Goal: Task Accomplishment & Management: Use online tool/utility

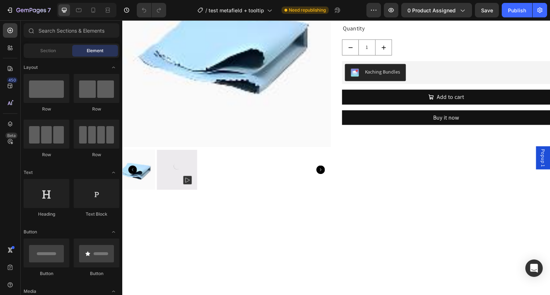
scroll to position [58, 0]
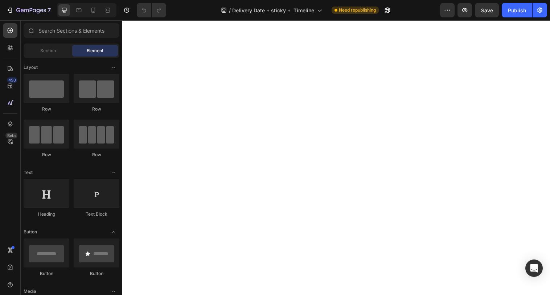
select select "549114623270323422"
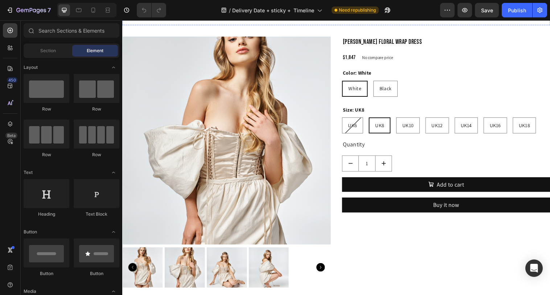
scroll to position [366, 0]
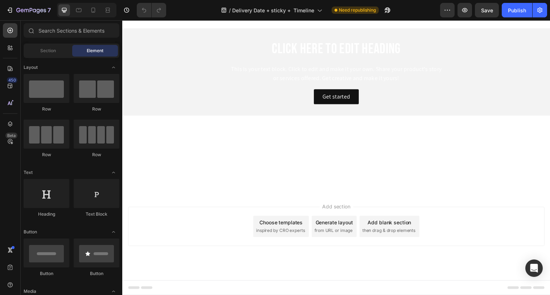
select select "549114623270323422"
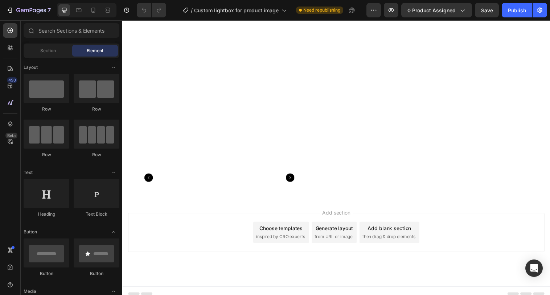
scroll to position [567, 0]
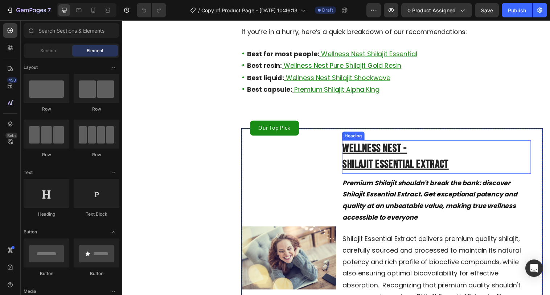
scroll to position [1035, 0]
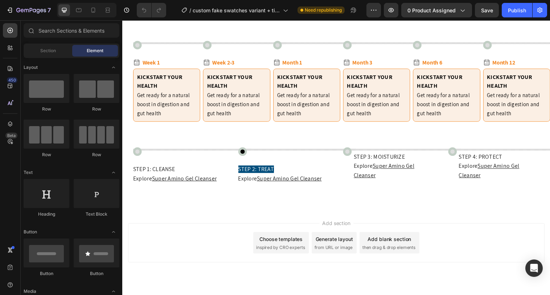
scroll to position [539, 0]
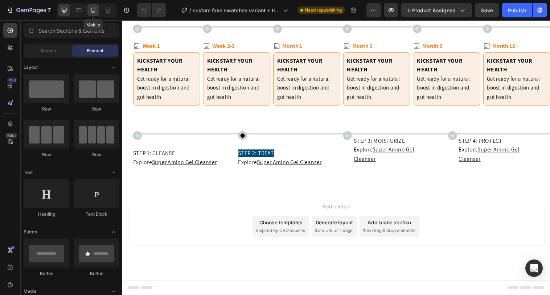
click at [95, 12] on icon at bounding box center [93, 10] width 7 height 7
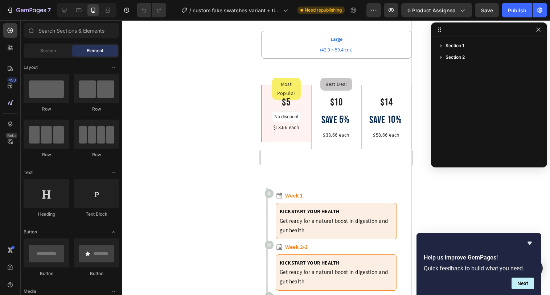
scroll to position [664, 0]
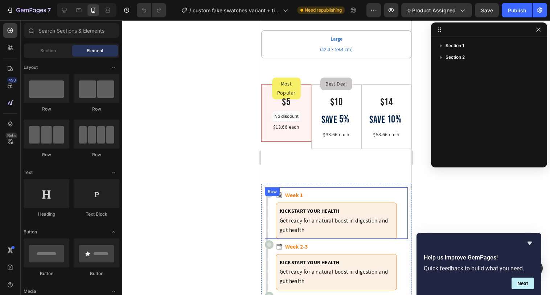
click at [270, 195] on div "Icon Week 1 Text block Icon List KICKSTART YOUR HEALTH Get ready for a natural …" at bounding box center [336, 214] width 143 height 52
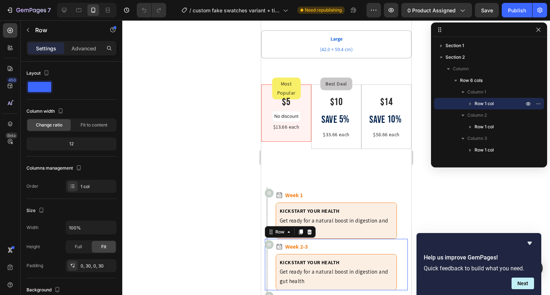
click at [267, 241] on div "Icon Week 2-3 Text block Icon List KICKSTART YOUR HEALTH Get ready for a natura…" at bounding box center [336, 265] width 143 height 52
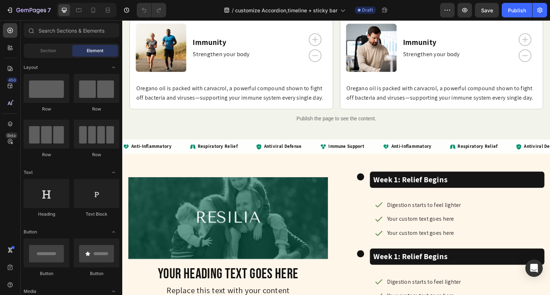
scroll to position [160, 0]
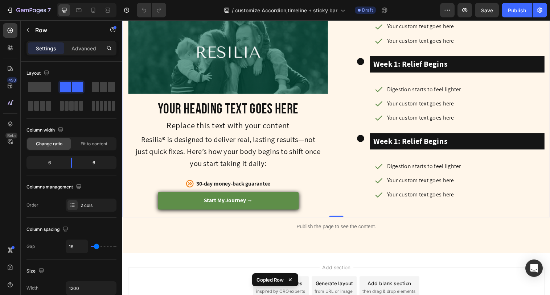
scroll to position [450, 0]
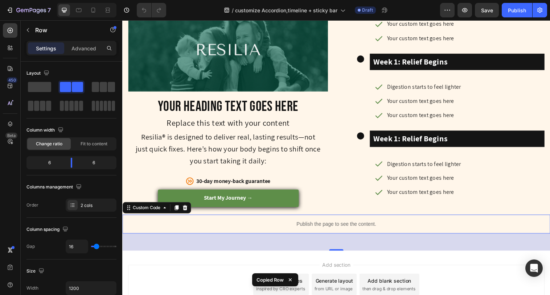
click at [335, 229] on p "Publish the page to see the content." at bounding box center [340, 228] width 436 height 8
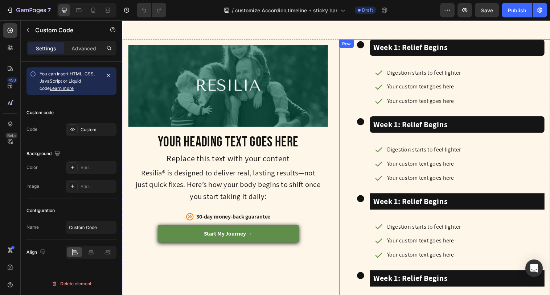
scroll to position [236, 0]
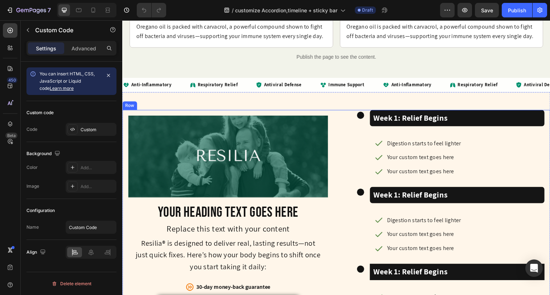
click at [341, 118] on div "Image Your heading text goes here Heading Replace this text with your content T…" at bounding box center [340, 272] width 436 height 321
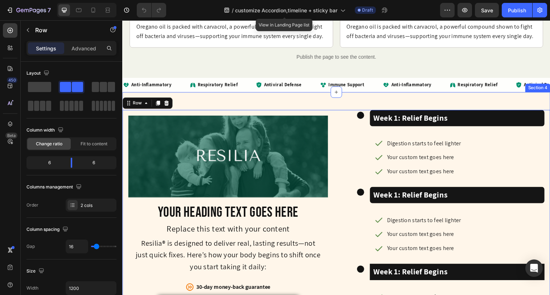
click at [358, 107] on div "Image Your heading text goes here Heading Replace this text with your content T…" at bounding box center [340, 282] width 436 height 376
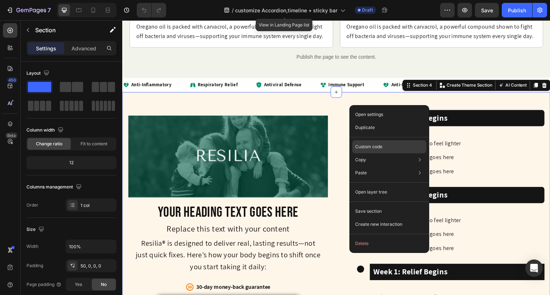
click at [364, 144] on p "Custom code" at bounding box center [368, 147] width 27 height 7
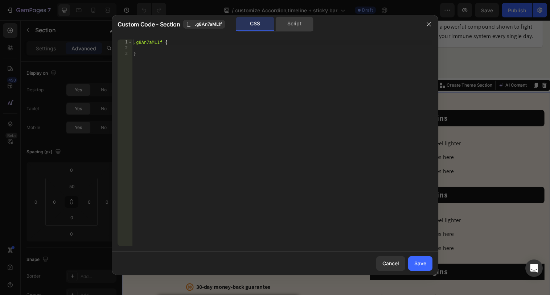
click at [287, 27] on div "Script" at bounding box center [295, 24] width 38 height 15
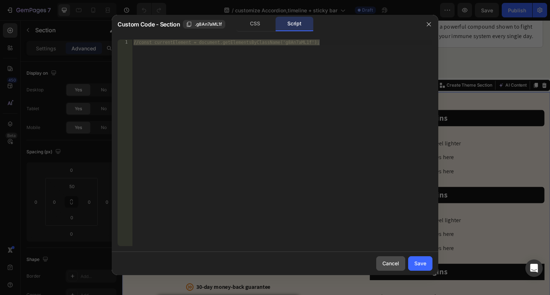
click at [387, 264] on div "Cancel" at bounding box center [391, 264] width 17 height 8
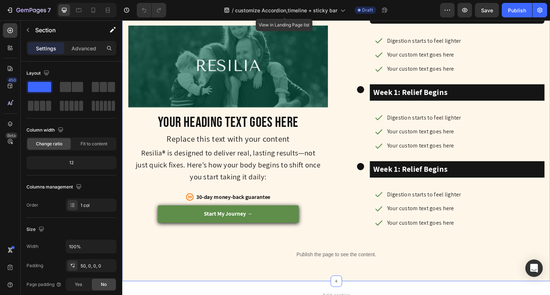
scroll to position [420, 0]
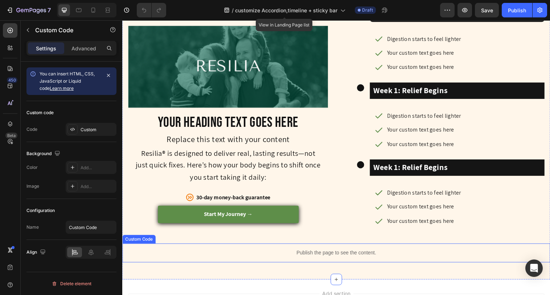
click at [367, 260] on p "Publish the page to see the content." at bounding box center [340, 258] width 436 height 8
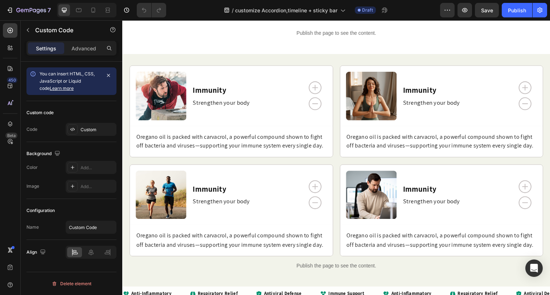
scroll to position [0, 0]
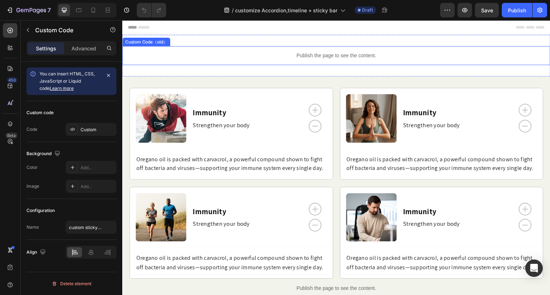
click at [368, 55] on p "Publish the page to see the content." at bounding box center [340, 57] width 436 height 8
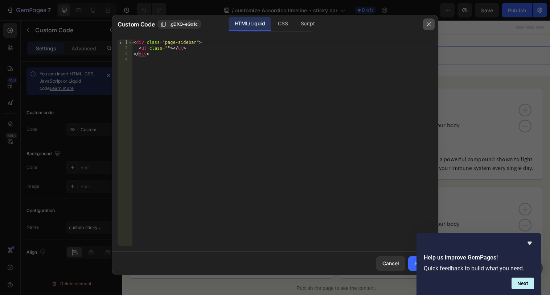
click at [427, 21] on button "button" at bounding box center [429, 25] width 12 height 12
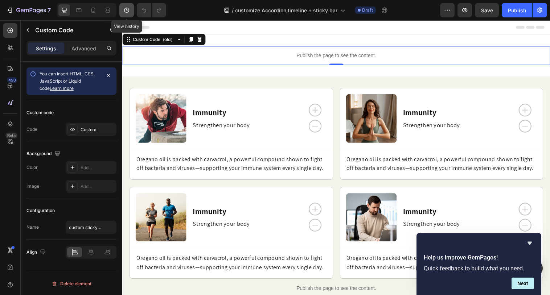
click at [129, 11] on icon "button" at bounding box center [126, 10] width 5 height 5
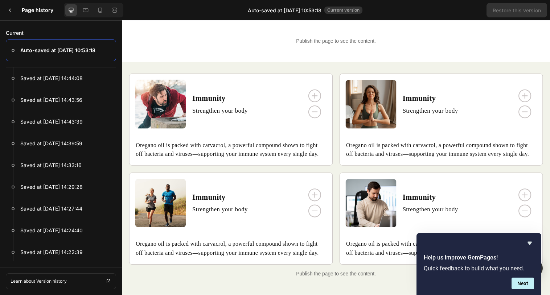
scroll to position [1420, 0]
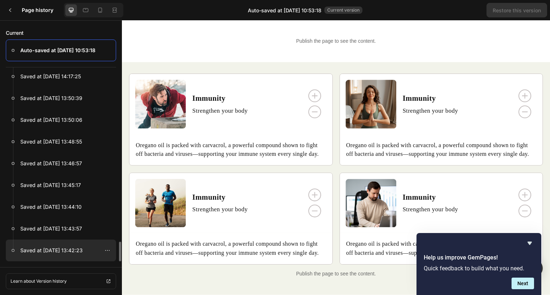
click at [66, 249] on p "Saved at Sep 13, 13:42:23" at bounding box center [51, 250] width 62 height 9
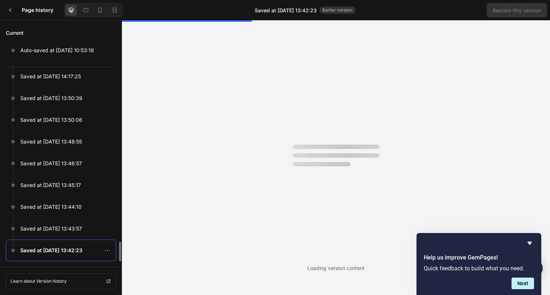
scroll to position [0, 0]
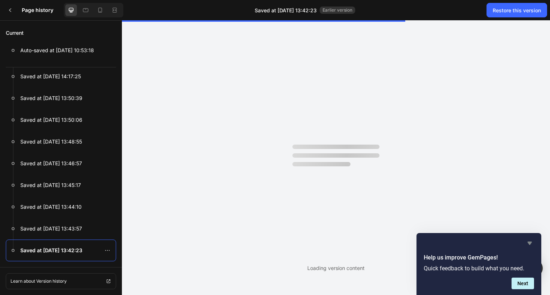
click at [529, 243] on icon "Hide survey" at bounding box center [530, 243] width 4 height 3
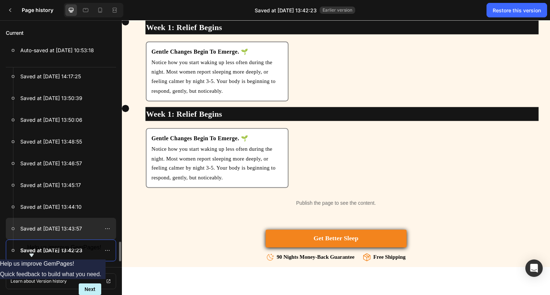
click at [62, 232] on p "Saved at Sep 13, 13:43:57" at bounding box center [51, 229] width 62 height 9
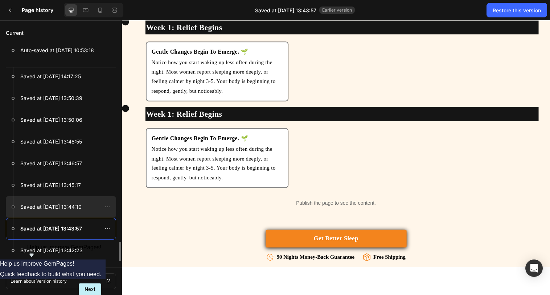
click at [73, 209] on p "Saved at Sep 13, 13:44:10" at bounding box center [50, 207] width 61 height 9
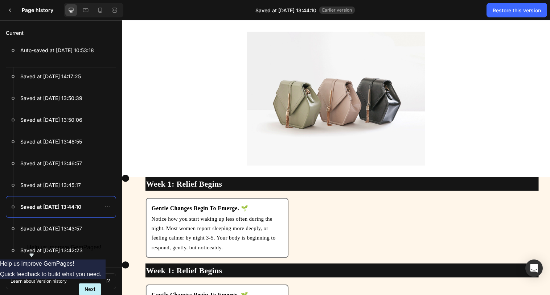
click at [125, 181] on div "Week 1: Relief Begins Text Block Gentle Changes Begin To Emerge. 🌱 Text Block N…" at bounding box center [340, 224] width 436 height 88
drag, startPoint x: 127, startPoint y: 269, endPoint x: 225, endPoint y: 280, distance: 98.7
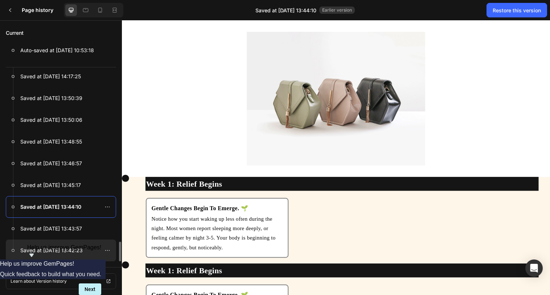
click at [77, 259] on div at bounding box center [61, 251] width 110 height 22
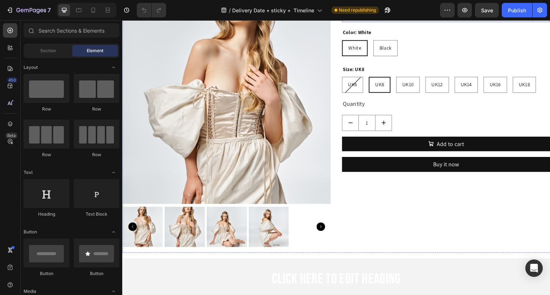
select select "549114623270323422"
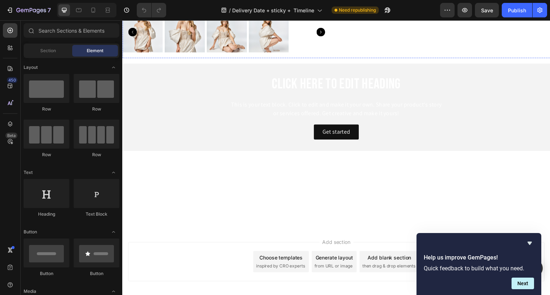
select select "549114623270323422"
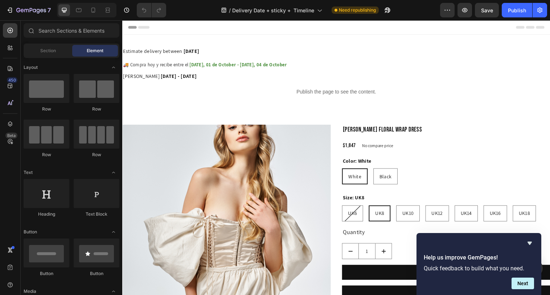
scroll to position [2, 0]
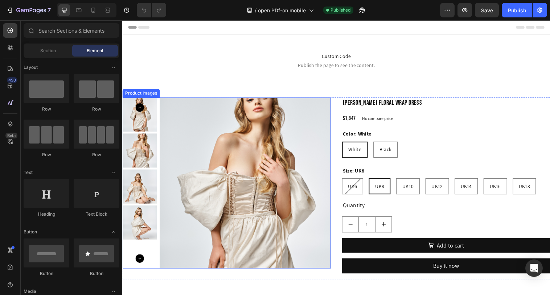
scroll to position [100, 0]
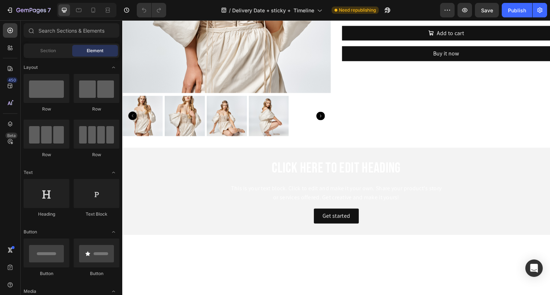
select select "549114623270323422"
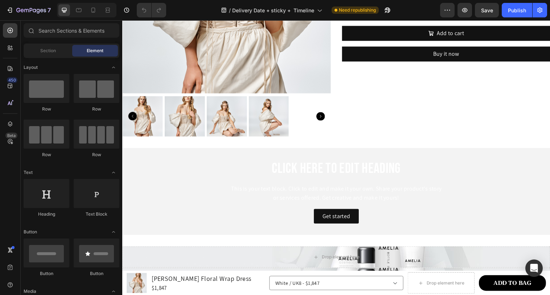
scroll to position [366, 0]
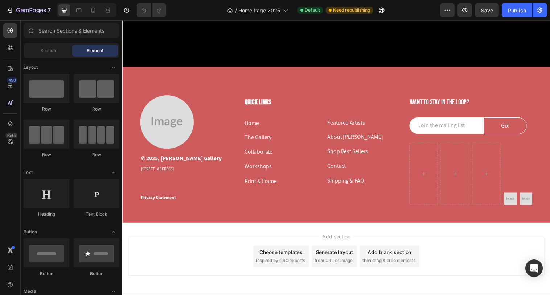
scroll to position [2874, 0]
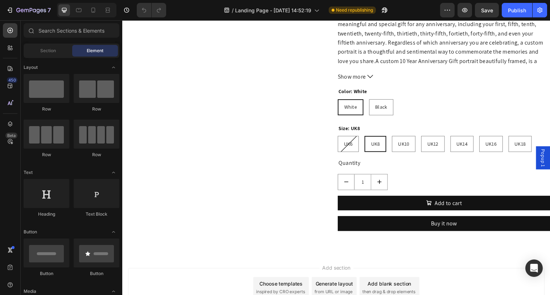
scroll to position [583, 0]
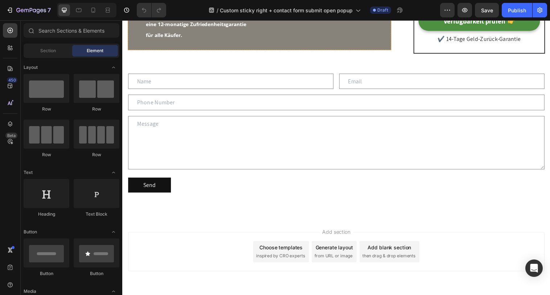
scroll to position [2335, 0]
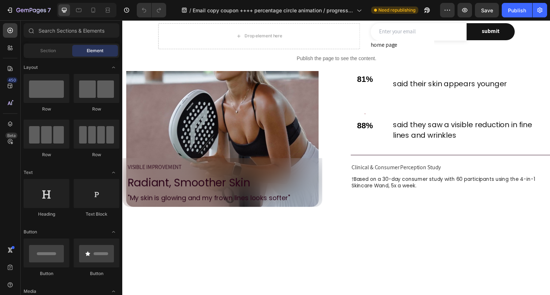
scroll to position [814, 0]
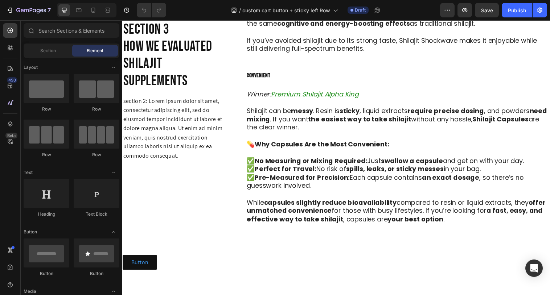
scroll to position [2564, 0]
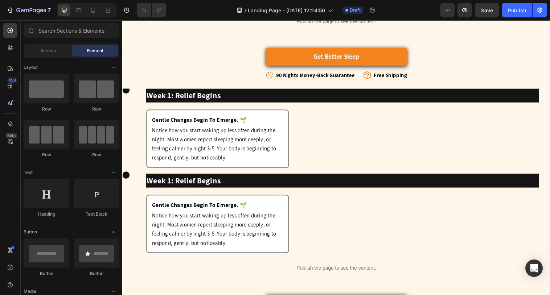
scroll to position [1040, 0]
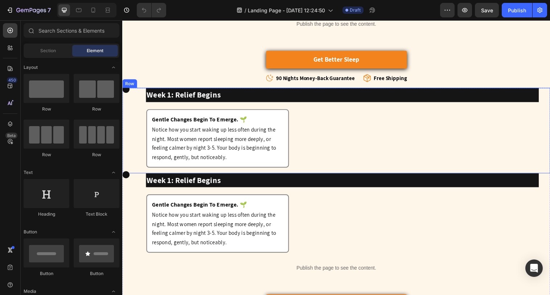
click at [125, 97] on div "Week 1: Relief Begins Text Block Gentle Changes Begin To Emerge. 🌱 Text Block N…" at bounding box center [340, 132] width 436 height 87
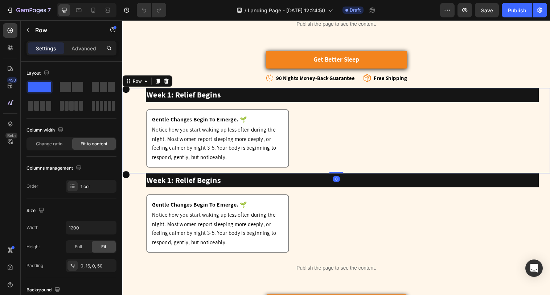
click at [126, 97] on div "Week 1: Relief Begins Text Block Gentle Changes Begin To Emerge. 🌱 Text Block N…" at bounding box center [340, 132] width 436 height 87
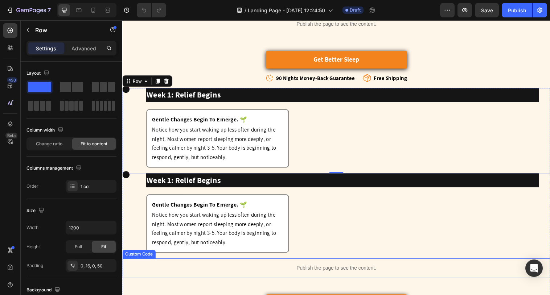
click at [348, 276] on p "Publish the page to see the content." at bounding box center [340, 273] width 436 height 8
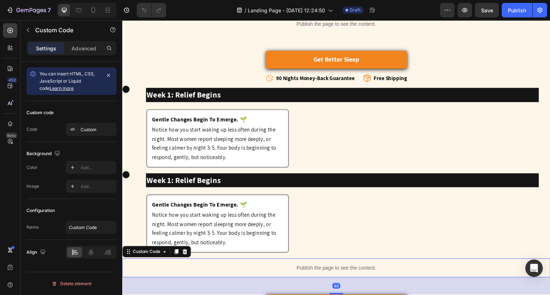
click at [348, 276] on p "Publish the page to see the content." at bounding box center [340, 273] width 436 height 8
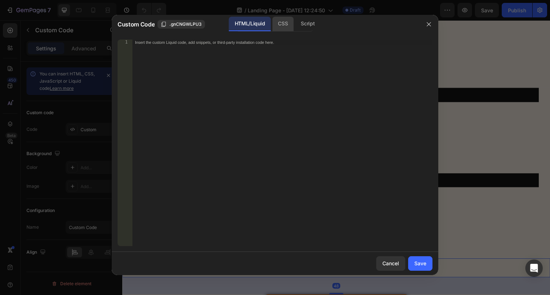
click at [287, 25] on div "CSS" at bounding box center [282, 24] width 21 height 15
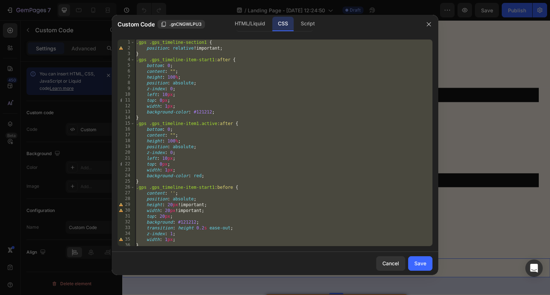
click at [513, 235] on div at bounding box center [275, 147] width 550 height 295
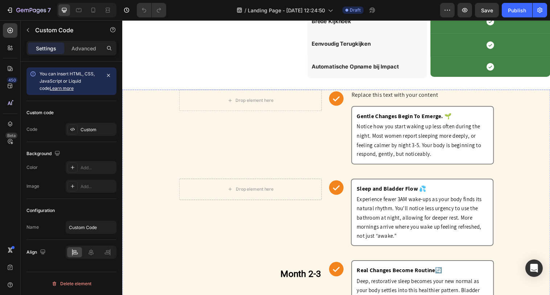
scroll to position [588, 0]
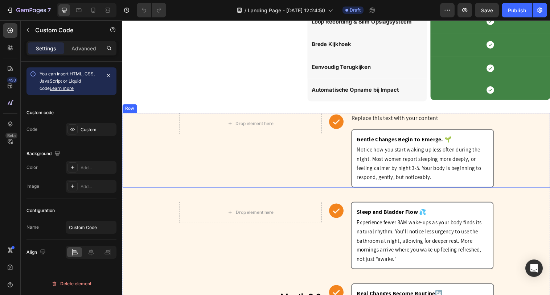
click at [152, 127] on div "Drop element here Row Icon Replace this text with your content Text Block Gentl…" at bounding box center [340, 153] width 436 height 76
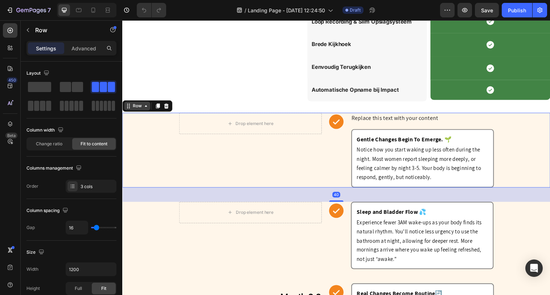
click at [138, 109] on div "Row" at bounding box center [137, 108] width 12 height 7
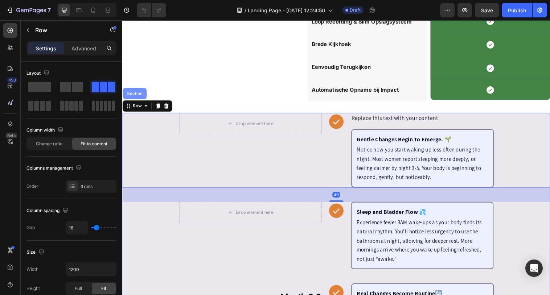
click at [136, 98] on div "Section" at bounding box center [135, 95] width 24 height 12
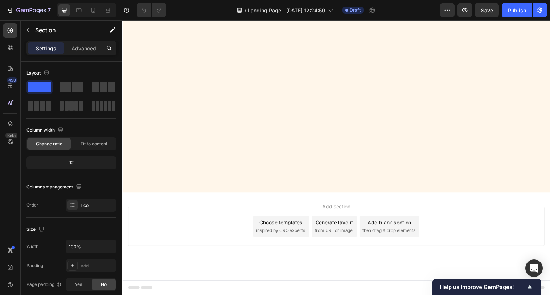
scroll to position [733, 0]
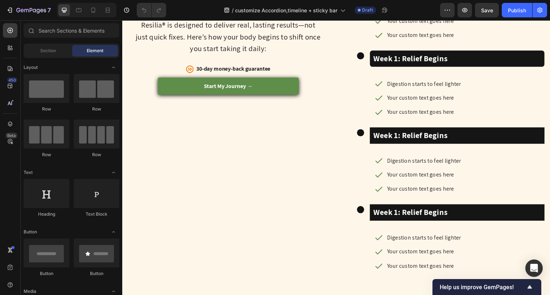
scroll to position [509, 0]
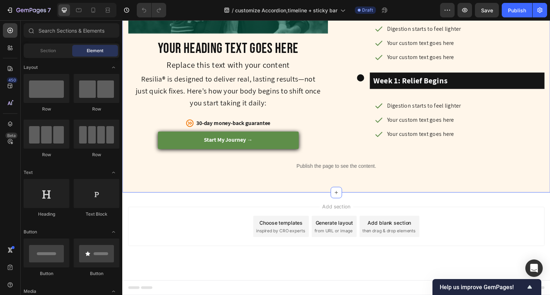
click at [346, 188] on div "Image Your heading text goes here Heading Replace this text with your content T…" at bounding box center [340, 17] width 436 height 358
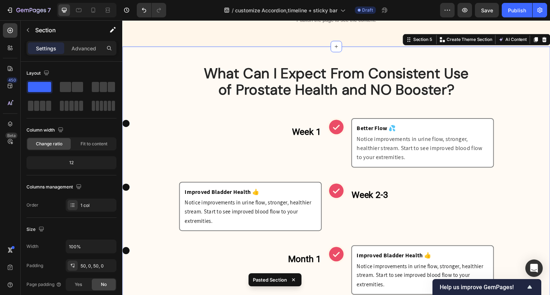
scroll to position [659, 0]
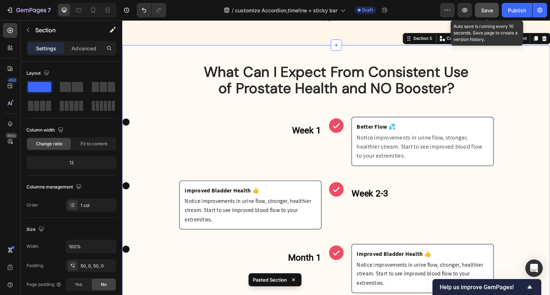
click at [489, 11] on span "Save" at bounding box center [487, 10] width 12 height 6
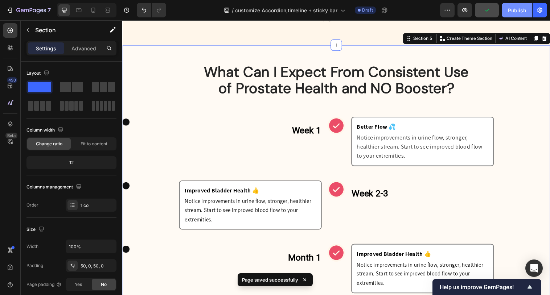
click at [525, 11] on div "Publish" at bounding box center [517, 11] width 18 height 8
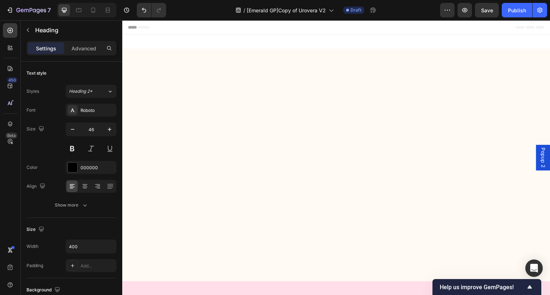
scroll to position [637, 0]
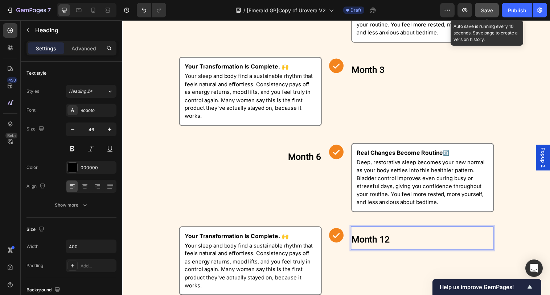
click at [492, 13] on div "Save" at bounding box center [487, 11] width 12 height 8
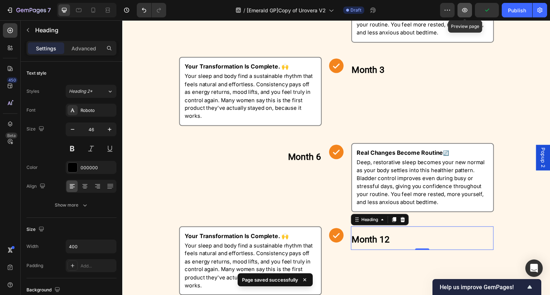
click at [464, 10] on icon "button" at bounding box center [465, 10] width 2 height 2
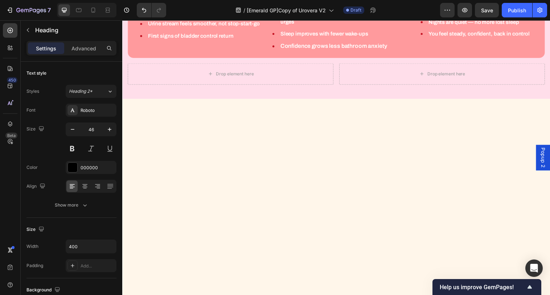
scroll to position [0, 0]
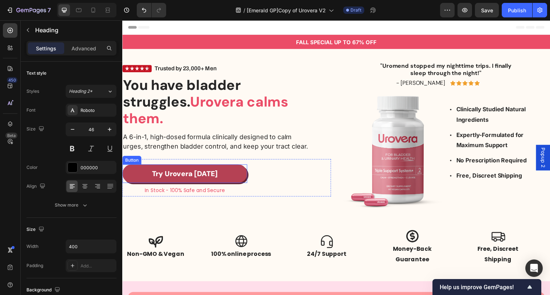
click at [220, 167] on link "Try Urovera [DATE]" at bounding box center [185, 176] width 127 height 19
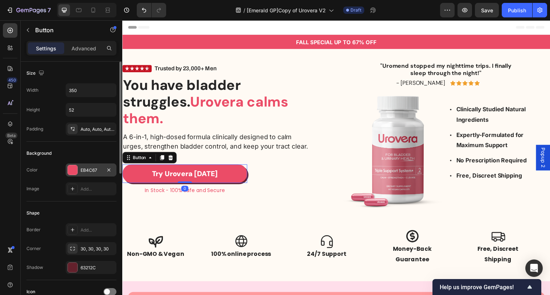
click at [89, 173] on div "EB4C67" at bounding box center [91, 170] width 21 height 7
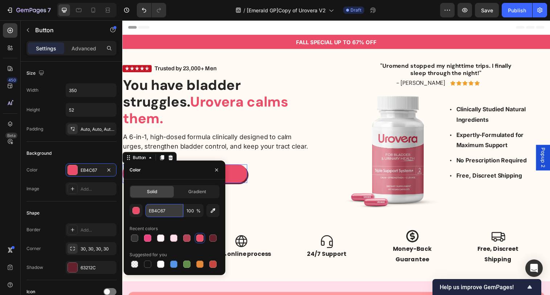
click at [167, 211] on input "EB4C67" at bounding box center [165, 210] width 38 height 13
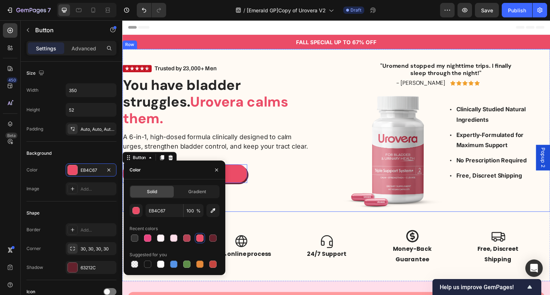
click at [261, 214] on div "Trusted by 23,000+ Men Custom Code You have bladder struggles. Urovera calms th…" at bounding box center [228, 134] width 212 height 162
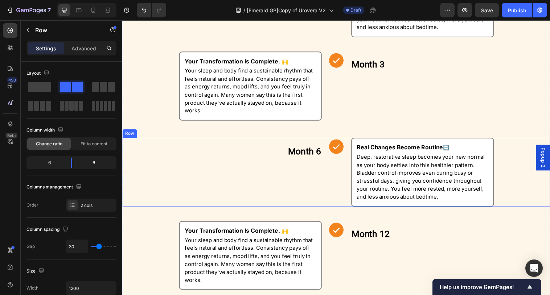
scroll to position [879, 0]
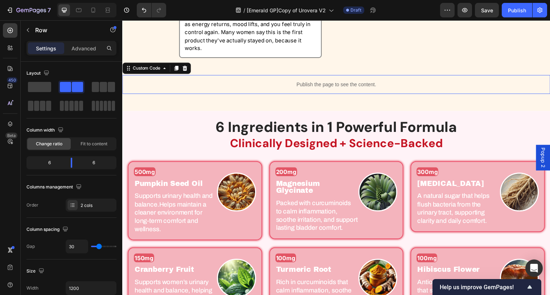
click at [329, 87] on p "Publish the page to see the content." at bounding box center [340, 86] width 436 height 8
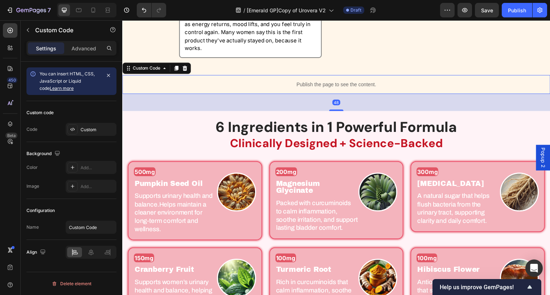
click at [329, 87] on p "Publish the page to see the content." at bounding box center [340, 86] width 436 height 8
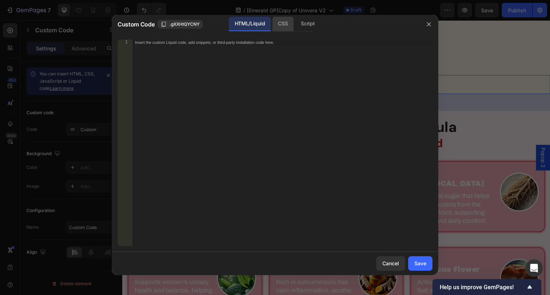
click at [287, 24] on div "CSS" at bounding box center [282, 24] width 21 height 15
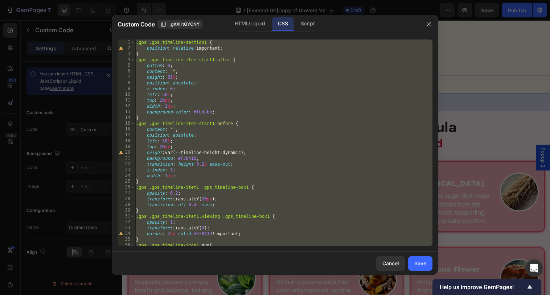
click at [293, 103] on div ".gps .gps_timeline-section1 { position : relative !important ; } .gps .gps_time…" at bounding box center [284, 149] width 298 height 219
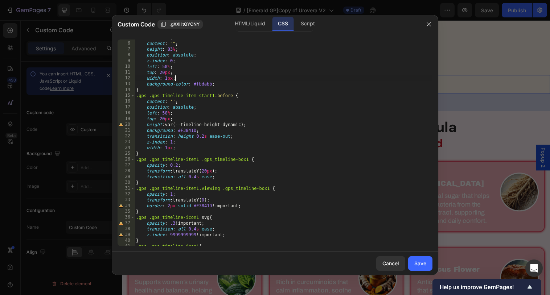
scroll to position [29, 0]
click at [205, 204] on div "content : " " ; height : 83 % ; position : absolute ; z-index : 0 ; left : 50 %…" at bounding box center [284, 149] width 298 height 219
paste textarea "EB4C67"
click at [201, 204] on div "content : " " ; height : 83 % ; position : absolute ; z-index : 0 ; left : 50 %…" at bounding box center [284, 149] width 298 height 219
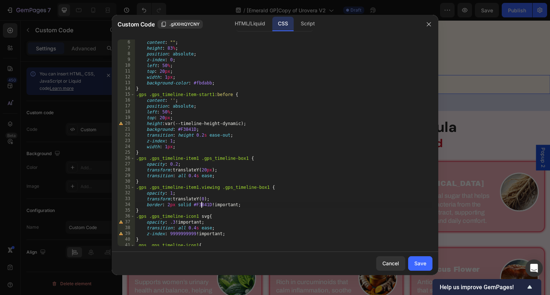
click at [201, 204] on div "content : " " ; height : 83 % ; position : absolute ; z-index : 0 ; left : 50 %…" at bounding box center [284, 149] width 298 height 219
paste textarea "EB4C67"
click at [295, 204] on div "content : " " ; height : 83 % ; position : absolute ; z-index : 0 ; left : 50 %…" at bounding box center [284, 149] width 298 height 219
click at [191, 126] on div "content : " " ; height : 83 % ; position : absolute ; z-index : 0 ; left : 50 %…" at bounding box center [284, 149] width 298 height 219
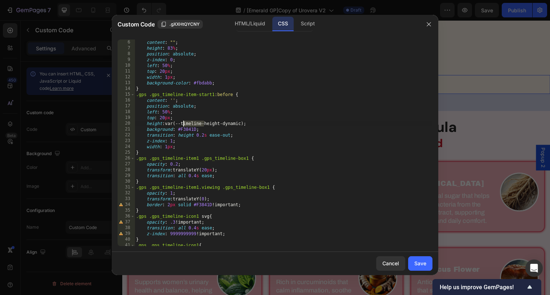
click at [188, 128] on div "content : " " ; height : 83 % ; position : absolute ; z-index : 0 ; left : 50 %…" at bounding box center [284, 149] width 298 height 219
paste textarea "EB4C67"
click at [205, 203] on div "content : " " ; height : 83 % ; position : absolute ; z-index : 0 ; left : 50 %…" at bounding box center [284, 149] width 298 height 219
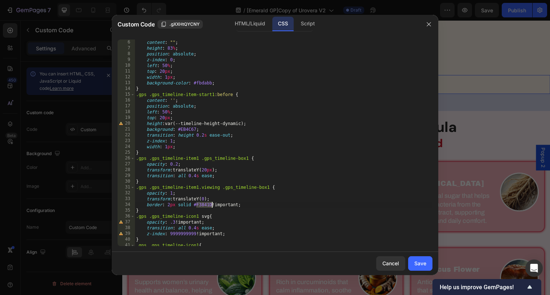
paste textarea "EB4C67"
type textarea "border: 2px solid #EB4C67 !important;"
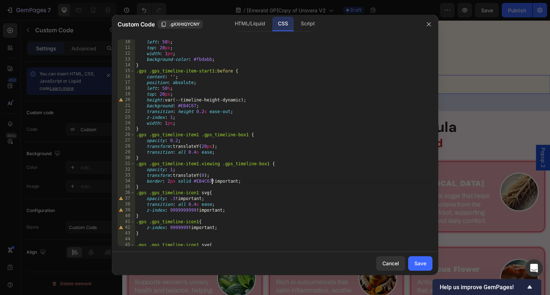
scroll to position [52, 0]
click at [425, 266] on div "Save" at bounding box center [421, 264] width 12 height 8
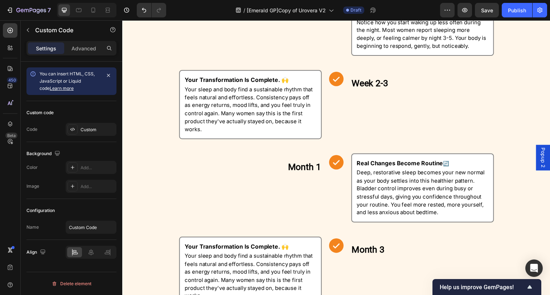
scroll to position [336, 0]
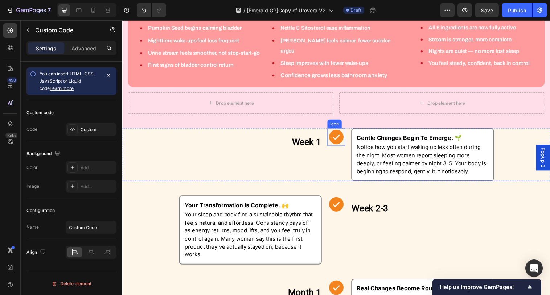
click at [336, 135] on icon at bounding box center [340, 139] width 15 height 15
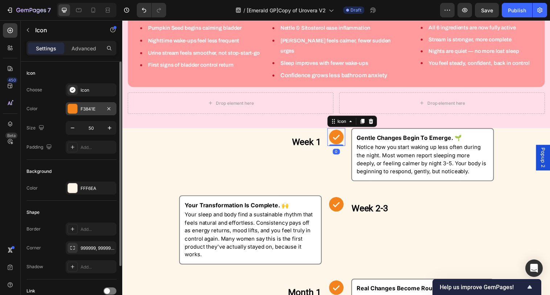
click at [90, 106] on div "F3841E" at bounding box center [91, 109] width 21 height 7
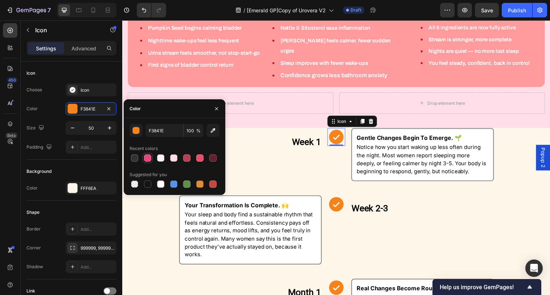
click at [147, 158] on div at bounding box center [147, 158] width 7 height 7
click at [168, 134] on input "E94480" at bounding box center [165, 130] width 38 height 13
paste input "B4C67"
type input "EB4C67"
click at [338, 201] on icon at bounding box center [340, 208] width 15 height 15
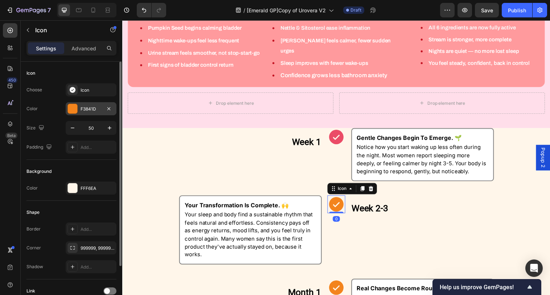
click at [104, 112] on div "F3841D" at bounding box center [91, 108] width 51 height 13
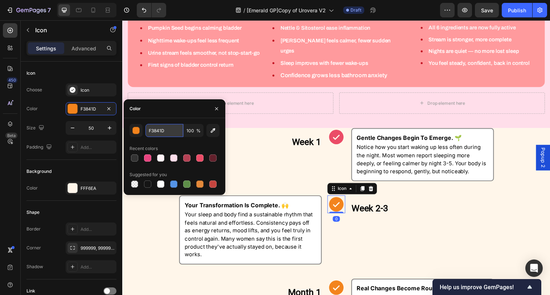
click at [171, 132] on input "F3841D" at bounding box center [165, 130] width 38 height 13
paste input "EB4C67"
type input "EB4C67"
click at [337, 286] on icon at bounding box center [340, 293] width 15 height 15
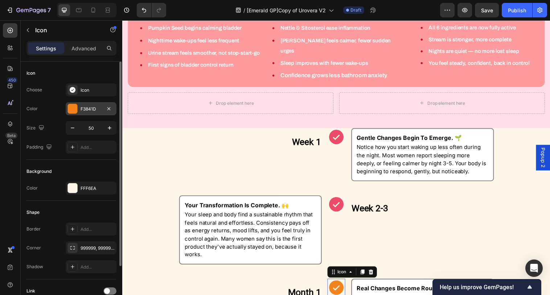
click at [87, 109] on div "F3841D" at bounding box center [91, 109] width 21 height 7
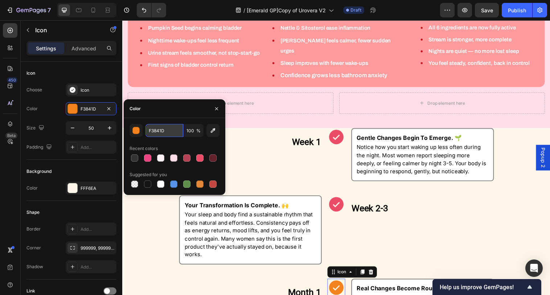
click at [170, 132] on input "F3841D" at bounding box center [165, 130] width 38 height 13
paste input "EB4C67"
type input "EB4C67"
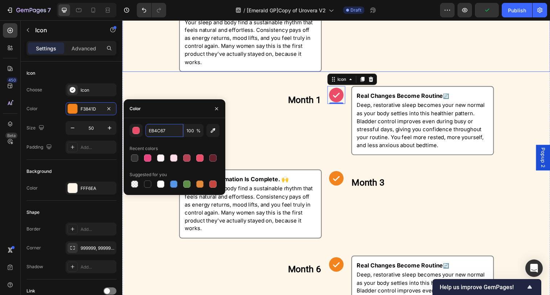
scroll to position [524, 0]
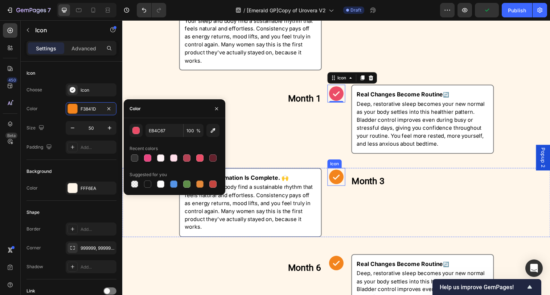
click at [340, 188] on icon at bounding box center [340, 180] width 15 height 15
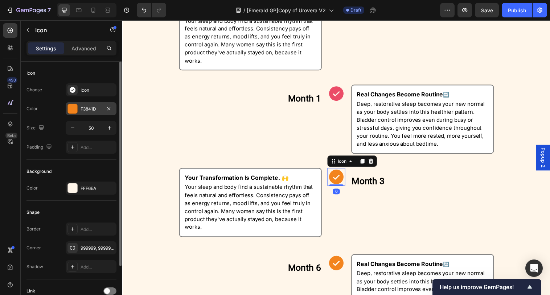
click at [98, 110] on div "F3841D" at bounding box center [91, 109] width 21 height 7
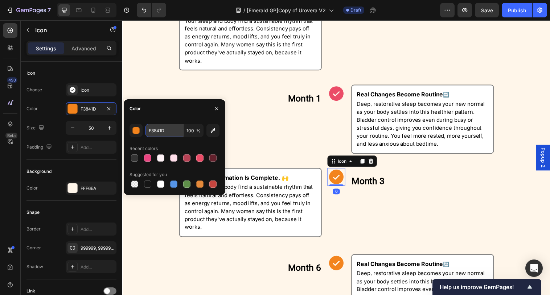
click at [169, 133] on input "F3841D" at bounding box center [165, 130] width 38 height 13
paste input "EB4C67"
type input "EB4C67"
click at [338, 271] on icon at bounding box center [340, 267] width 15 height 15
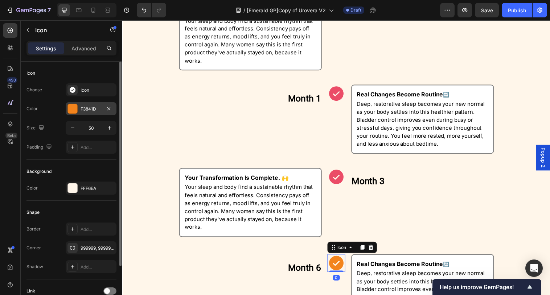
click at [94, 110] on div "F3841D" at bounding box center [91, 109] width 21 height 7
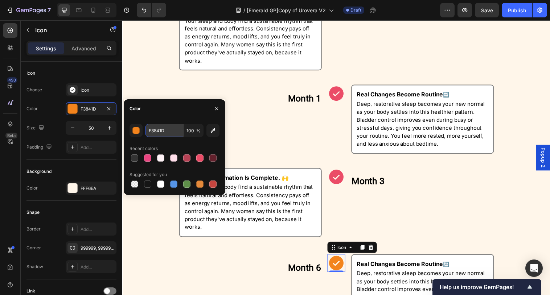
click at [168, 131] on input "F3841D" at bounding box center [165, 130] width 38 height 13
paste input "EB4C67"
type input "EB4C67"
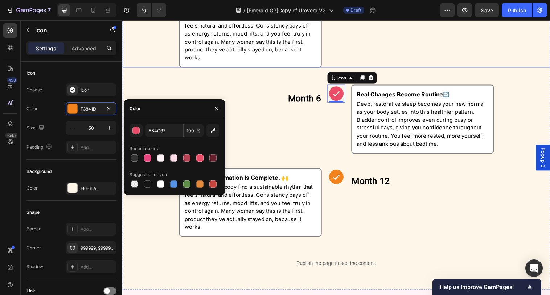
click at [340, 183] on icon at bounding box center [340, 180] width 18 height 18
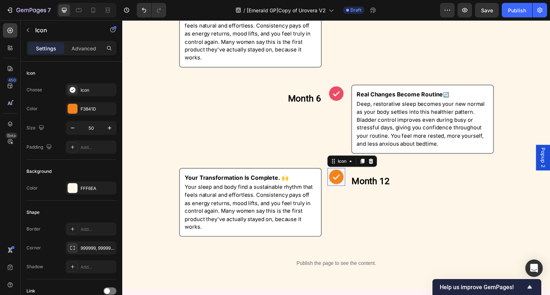
scroll to position [698, 0]
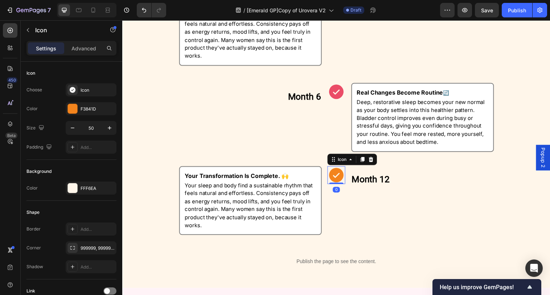
click at [340, 183] on icon at bounding box center [340, 178] width 18 height 18
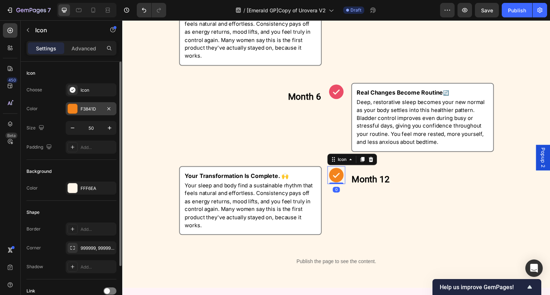
click at [99, 111] on div "F3841D" at bounding box center [91, 109] width 21 height 7
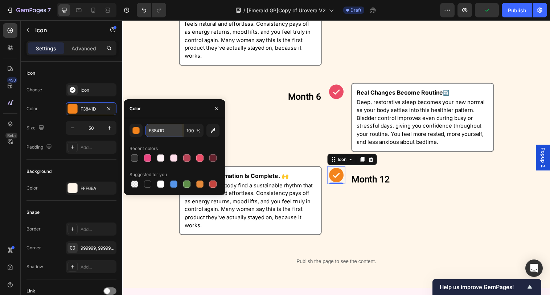
click at [171, 131] on input "F3841D" at bounding box center [165, 130] width 38 height 13
paste input "EB4C67"
type input "EB4C67"
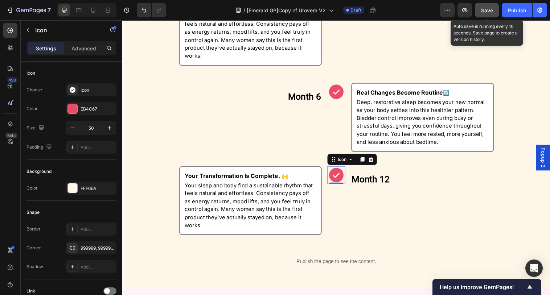
click at [489, 8] on span "Save" at bounding box center [487, 10] width 12 height 6
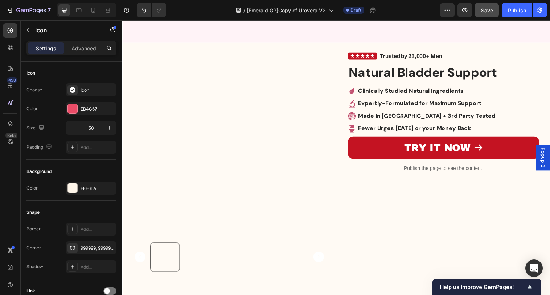
scroll to position [1345, 0]
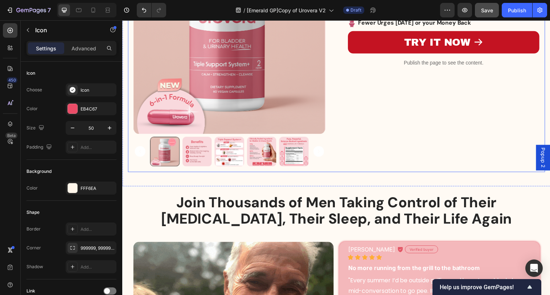
click at [419, 160] on div "Trusted by 23,000+ Men Custom Code Natural Bladder Support Heading Clinically S…" at bounding box center [449, 55] width 207 height 240
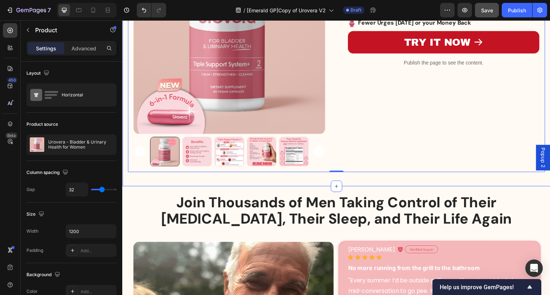
click at [125, 168] on div "Product Images Row Trusted by 23,000+ Men Custom Code Natural Bladder Support H…" at bounding box center [340, 62] width 436 height 254
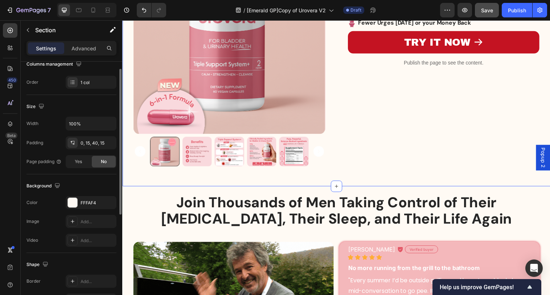
scroll to position [126, 0]
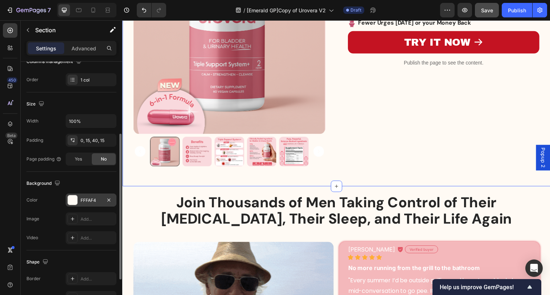
click at [95, 201] on div "FFFAF4" at bounding box center [91, 200] width 21 height 7
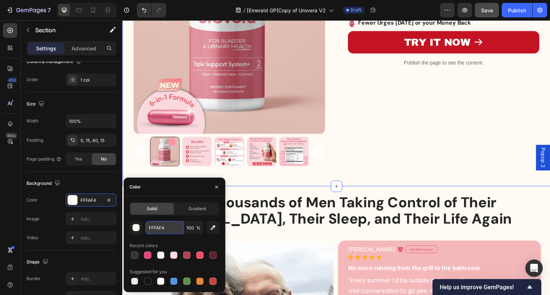
click at [174, 227] on input "FFFAF4" at bounding box center [165, 227] width 38 height 13
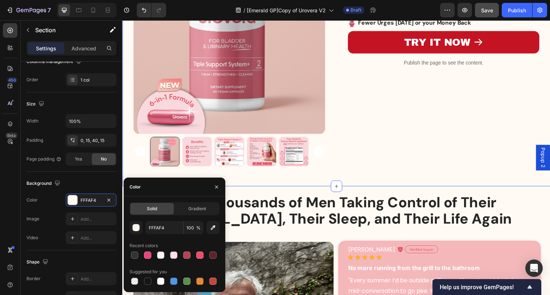
click at [390, 163] on div "Trusted by 23,000+ Men Custom Code Natural Bladder Support Heading Clinically S…" at bounding box center [449, 55] width 207 height 240
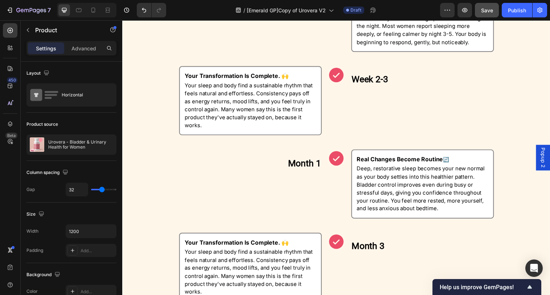
scroll to position [309, 0]
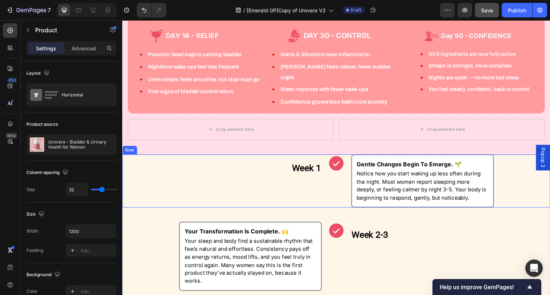
click at [163, 162] on div "Week 1 Heading Row Icon Gentle Changes Begin To Emerge. 🌱 Text Block Notice how…" at bounding box center [340, 184] width 436 height 54
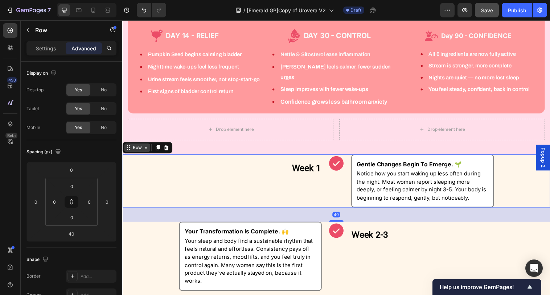
click at [142, 147] on div "Row" at bounding box center [137, 150] width 12 height 7
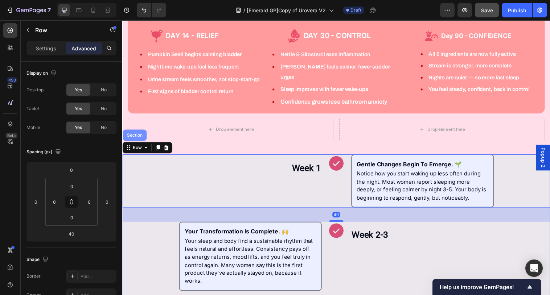
click at [130, 135] on div "Section" at bounding box center [135, 137] width 19 height 4
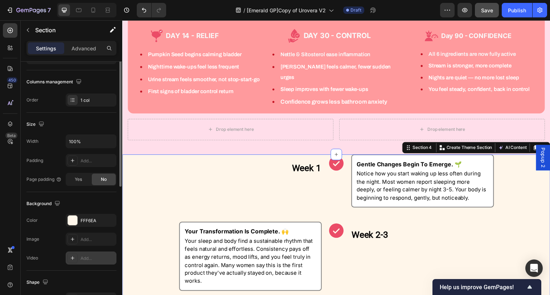
scroll to position [54, 0]
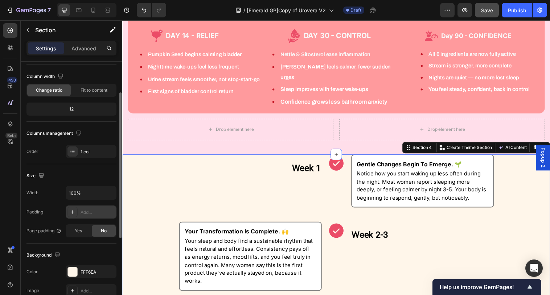
click at [85, 216] on div "Add..." at bounding box center [91, 212] width 51 height 13
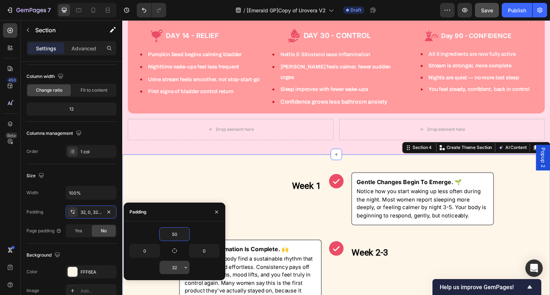
type input "50"
click at [176, 267] on input "32" at bounding box center [175, 267] width 30 height 13
type input "50"
click at [97, 180] on div "Size" at bounding box center [71, 176] width 90 height 12
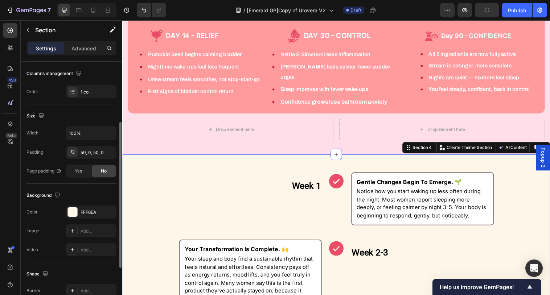
scroll to position [122, 0]
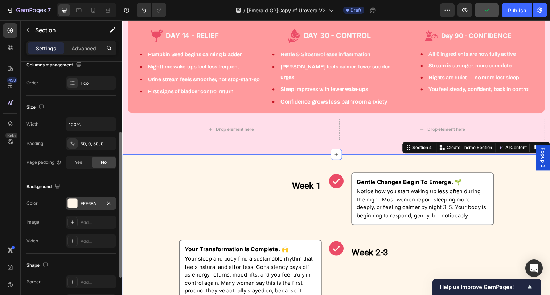
click at [96, 206] on div "FFF6EA" at bounding box center [91, 204] width 21 height 7
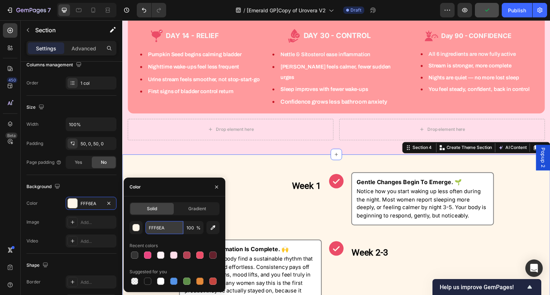
click at [169, 231] on input "FFF6EA" at bounding box center [165, 227] width 38 height 13
paste input "AF4"
type input "FFFAF4"
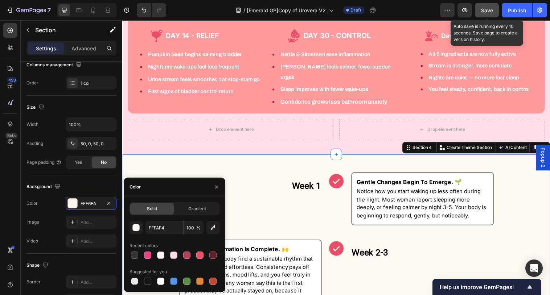
click at [488, 8] on span "Save" at bounding box center [487, 10] width 12 height 6
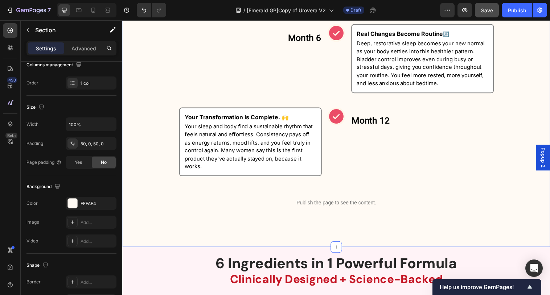
scroll to position [979, 0]
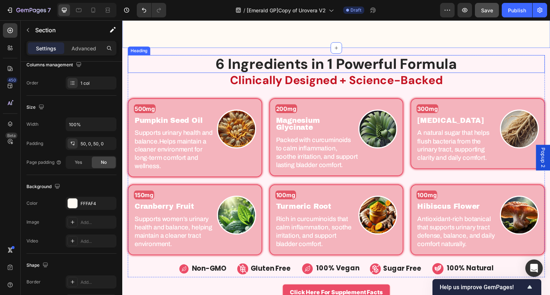
click at [329, 72] on h2 "6 Ingredients in 1 Powerful Formula" at bounding box center [340, 65] width 425 height 18
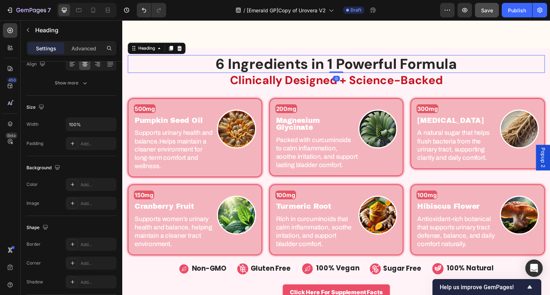
scroll to position [0, 0]
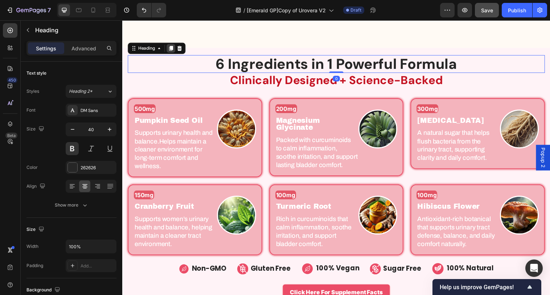
drag, startPoint x: 172, startPoint y: 54, endPoint x: 174, endPoint y: 58, distance: 4.1
click at [172, 52] on icon at bounding box center [172, 49] width 4 height 5
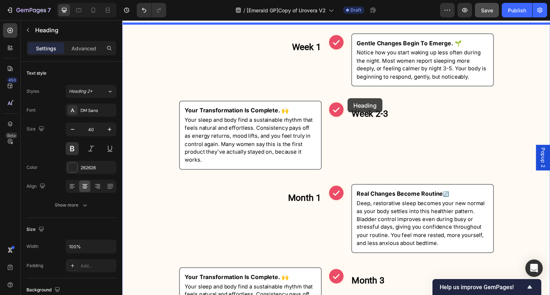
drag, startPoint x: 142, startPoint y: 73, endPoint x: 344, endPoint y: 86, distance: 202.6
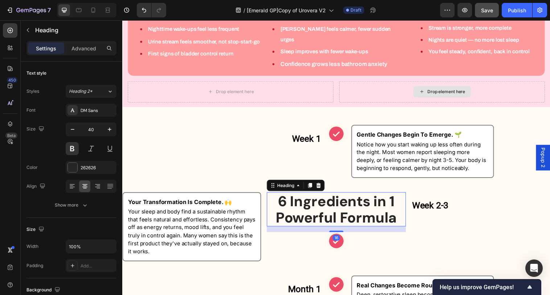
scroll to position [346, 0]
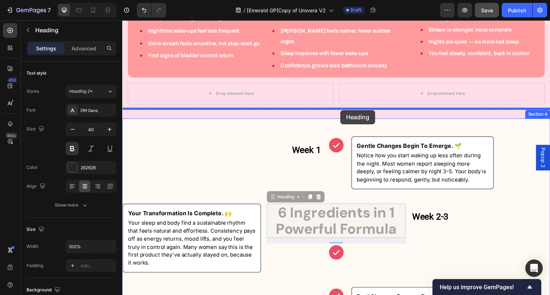
drag, startPoint x: 287, startPoint y: 193, endPoint x: 344, endPoint y: 112, distance: 99.4
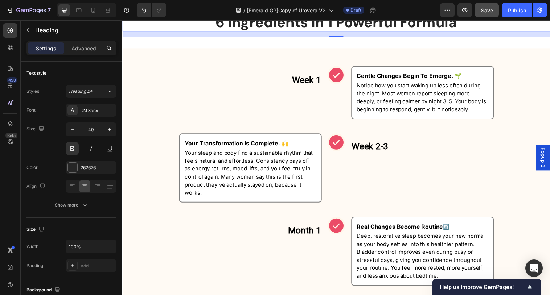
scroll to position [347, 0]
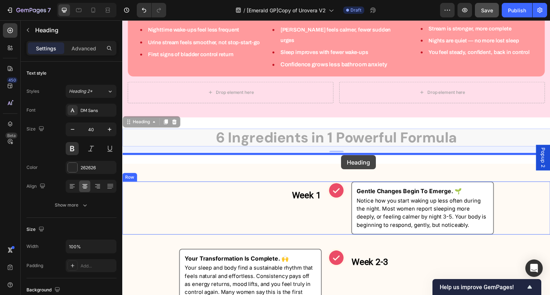
drag, startPoint x: 143, startPoint y: 117, endPoint x: 345, endPoint y: 158, distance: 205.5
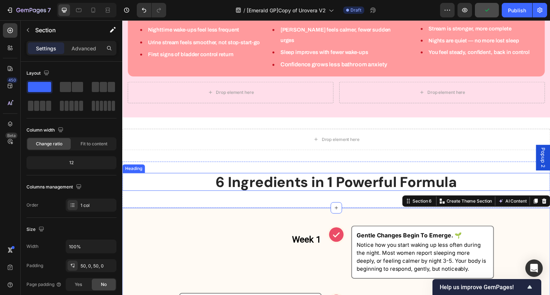
click at [319, 177] on h2 "6 Ingredients in 1 Powerful Formula" at bounding box center [340, 185] width 436 height 18
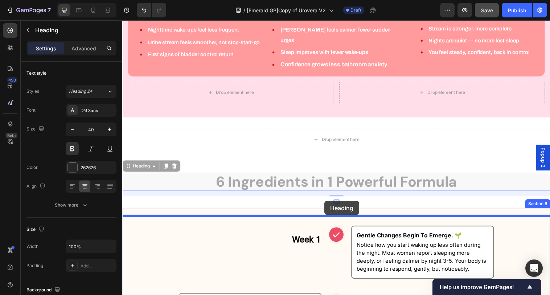
drag, startPoint x: 132, startPoint y: 158, endPoint x: 328, endPoint y: 204, distance: 201.0
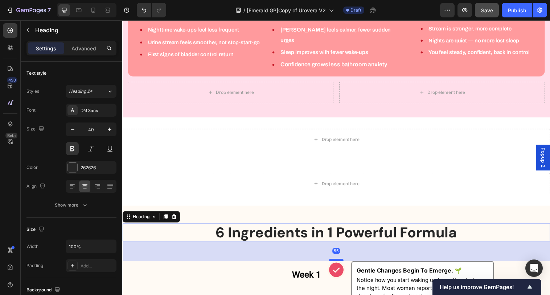
drag, startPoint x: 340, startPoint y: 249, endPoint x: 340, endPoint y: 254, distance: 5.5
click at [340, 264] on div at bounding box center [340, 265] width 15 height 2
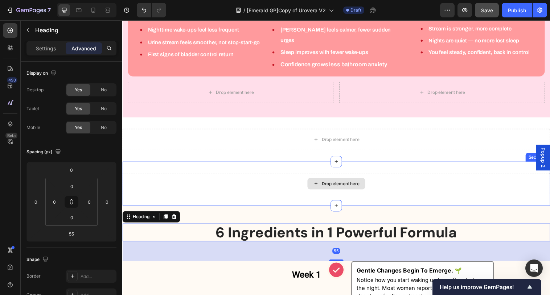
click at [359, 185] on div "Drop element here" at bounding box center [340, 187] width 436 height 22
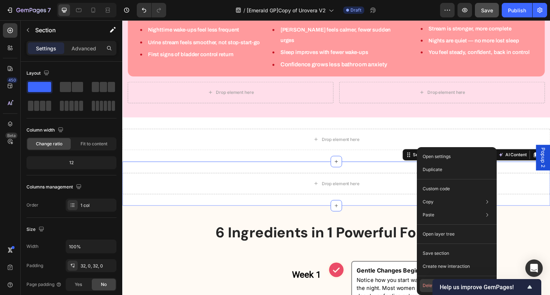
click at [426, 284] on button "Delete" at bounding box center [457, 286] width 74 height 13
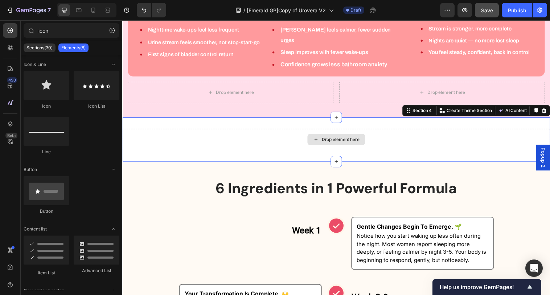
click at [362, 131] on div "Drop element here" at bounding box center [340, 142] width 436 height 22
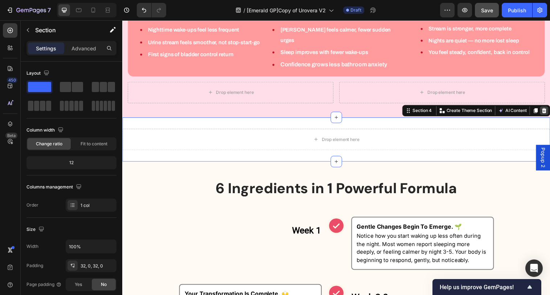
click at [550, 110] on icon at bounding box center [552, 112] width 5 height 5
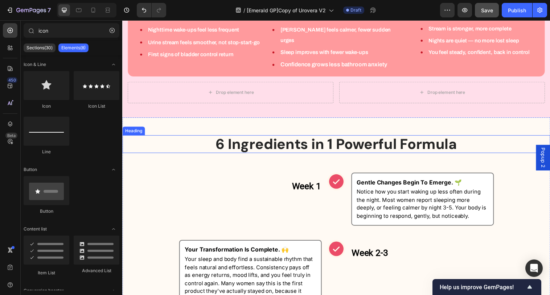
click at [300, 138] on h2 "6 Ingredients in 1 Powerful Formula" at bounding box center [340, 147] width 436 height 18
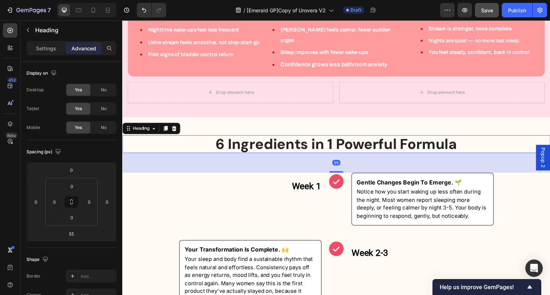
click at [301, 138] on h2 "6 Ingredients in 1 Powerful Formula" at bounding box center [340, 147] width 436 height 18
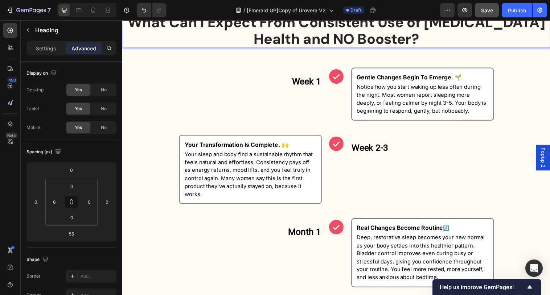
scroll to position [332, 0]
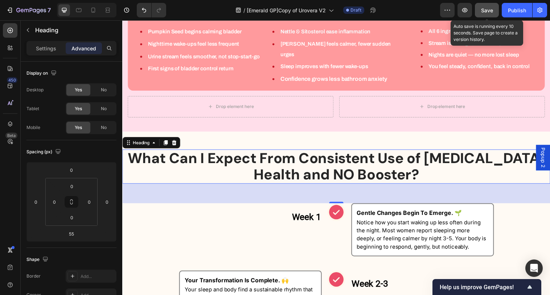
click at [486, 11] on span "Save" at bounding box center [487, 10] width 12 height 6
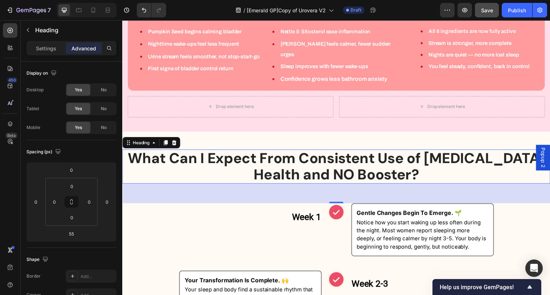
click at [411, 152] on p "What Can I Expect From Consistent Use of Prostate Health and NO Booster?" at bounding box center [340, 168] width 434 height 33
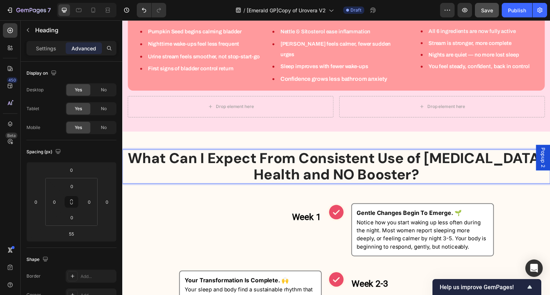
click at [420, 154] on p "What Can I Expect From Consistent Use of Prostate Health and NO Booster?" at bounding box center [340, 168] width 434 height 33
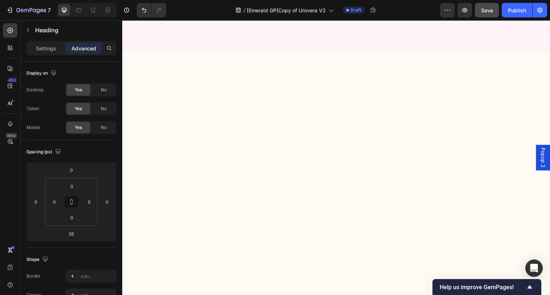
scroll to position [1614, 0]
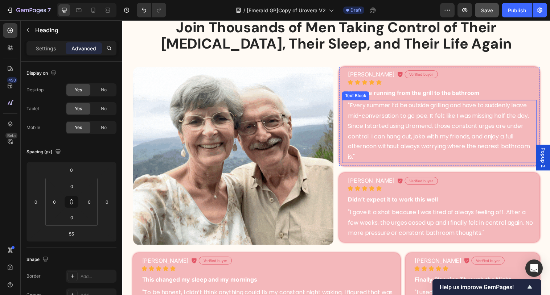
click at [371, 134] on p ""Every summer I’d be outside grilling and have to suddenly leave mid-conversati…" at bounding box center [447, 133] width 191 height 63
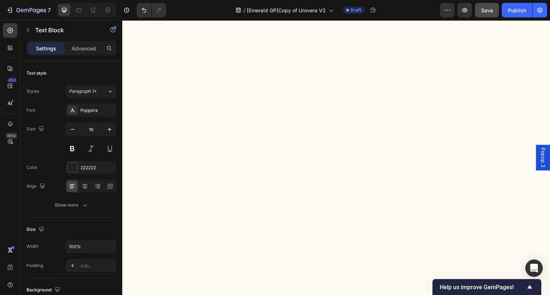
scroll to position [489, 0]
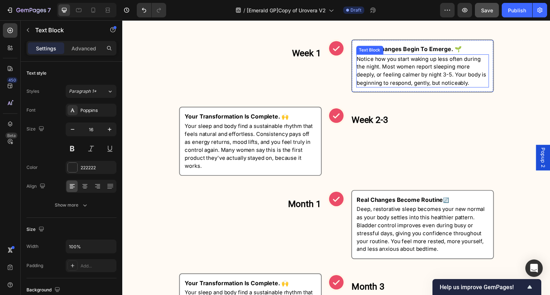
click at [367, 65] on span "Notice how you start waking up less often during the night. Most women report s…" at bounding box center [427, 71] width 132 height 31
click at [372, 63] on p "Notice how you start waking up less often during the night. Most women report s…" at bounding box center [428, 72] width 134 height 33
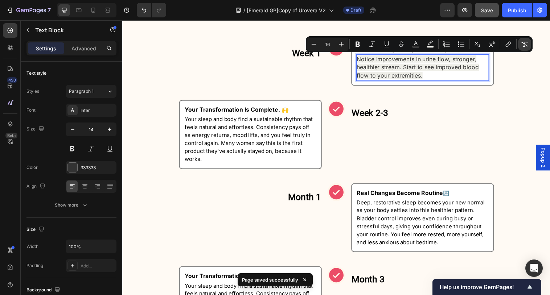
click at [523, 44] on icon "Editor contextual toolbar" at bounding box center [524, 44] width 7 height 7
type input "14"
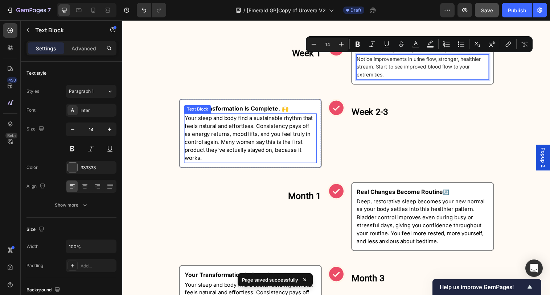
click at [289, 138] on span "Your sleep and body find a sustainable rhythm that feels natural and effortless…" at bounding box center [251, 141] width 130 height 48
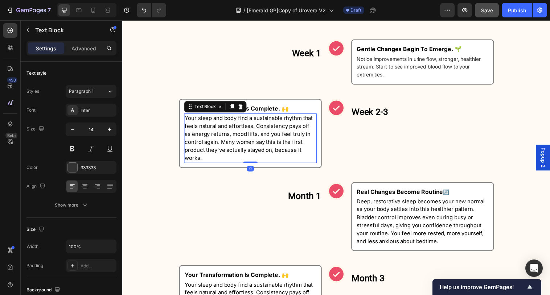
click at [283, 140] on p "Your sleep and body find a sustainable rhythm that feels natural and effortless…" at bounding box center [253, 140] width 134 height 49
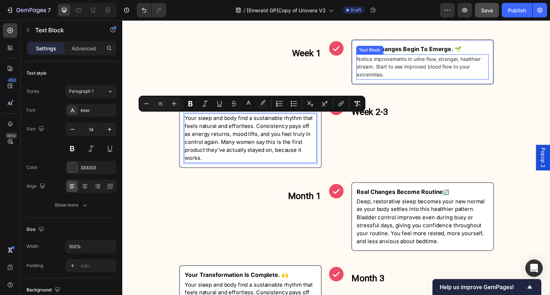
click at [397, 68] on p "Notice improvements in urine flow, stronger, healthier stream. Start to see imp…" at bounding box center [428, 68] width 134 height 24
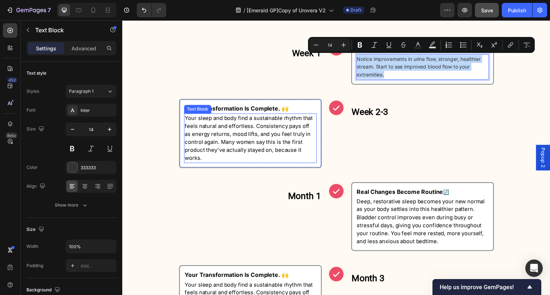
click at [284, 129] on span "Your sleep and body find a sustainable rhythm that feels natural and effortless…" at bounding box center [251, 141] width 130 height 48
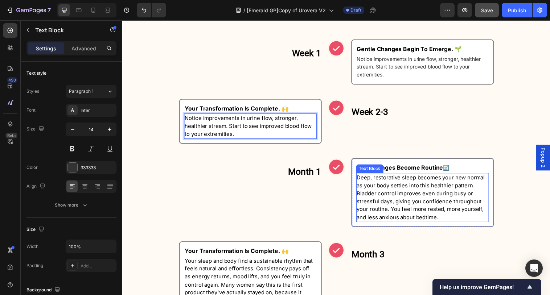
click at [412, 194] on span "Deep, restorative sleep becomes your new normal as your body settles into this …" at bounding box center [426, 201] width 130 height 48
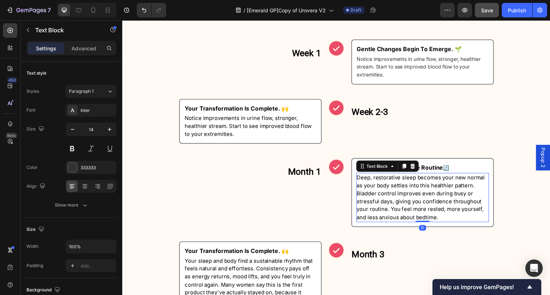
click at [412, 194] on span "Deep, restorative sleep becomes your new normal as your body settles into this …" at bounding box center [426, 201] width 130 height 48
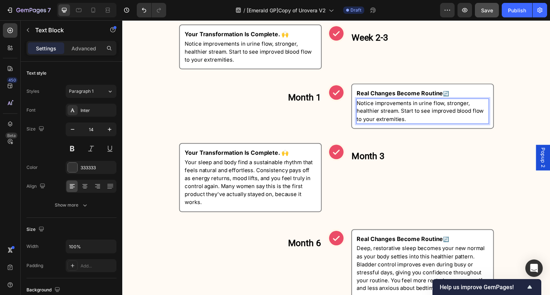
scroll to position [567, 0]
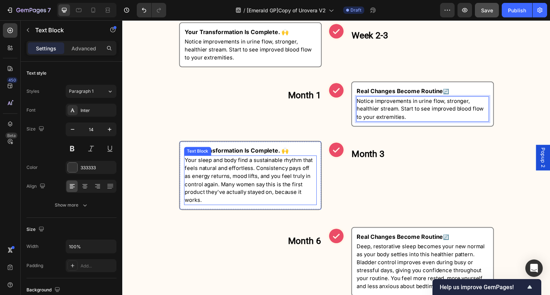
click at [275, 182] on span "Your sleep and body find a sustainable rhythm that feels natural and effortless…" at bounding box center [251, 183] width 130 height 48
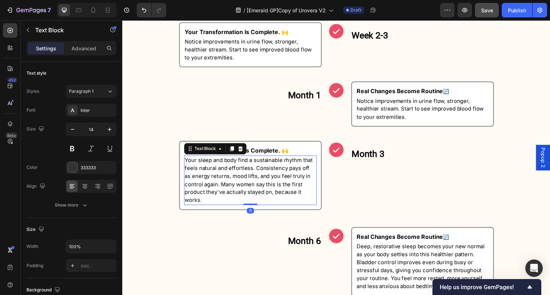
click at [275, 182] on span "Your sleep and body find a sustainable rhythm that feels natural and effortless…" at bounding box center [251, 183] width 130 height 48
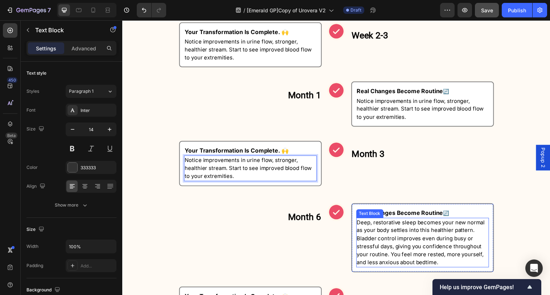
click at [388, 239] on p "Deep, restorative sleep becomes your new normal as your body settles into this …" at bounding box center [428, 247] width 134 height 49
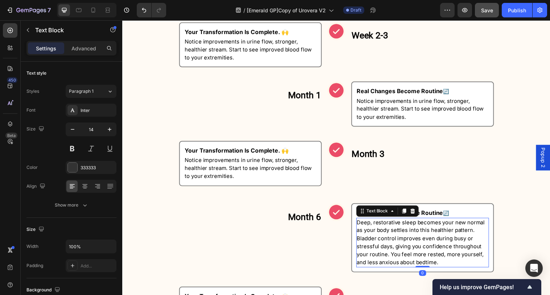
click at [396, 240] on span "Deep, restorative sleep becomes your new normal as your body settles into this …" at bounding box center [426, 247] width 130 height 48
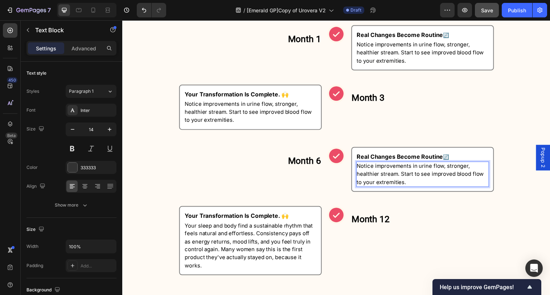
scroll to position [633, 0]
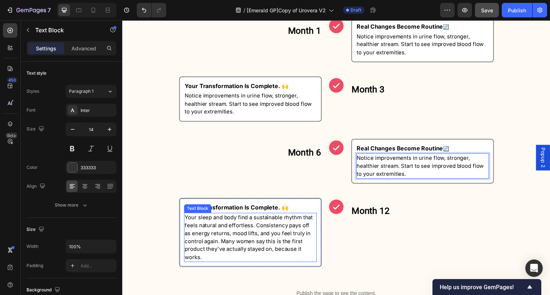
click at [276, 241] on span "Your sleep and body find a sustainable rhythm that feels natural and effortless…" at bounding box center [251, 242] width 130 height 48
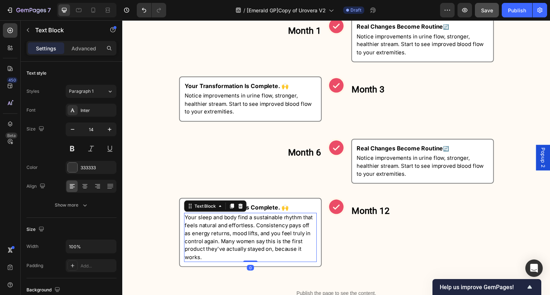
click at [283, 242] on span "Your sleep and body find a sustainable rhythm that feels natural and effortless…" at bounding box center [251, 242] width 130 height 48
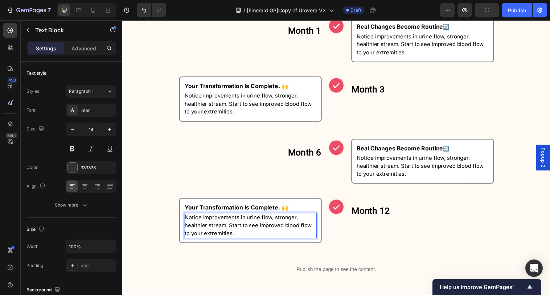
scroll to position [479, 0]
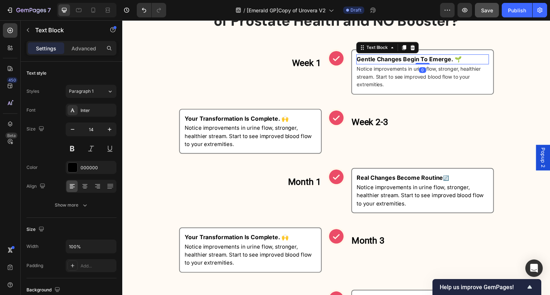
click at [442, 60] on strong "Gentle Changes Begin To Emerge. 🌱" at bounding box center [414, 59] width 107 height 7
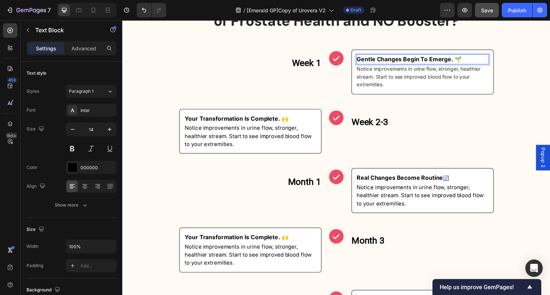
click at [443, 60] on strong "Gentle Changes Begin To Emerge. 🌱" at bounding box center [414, 59] width 107 height 7
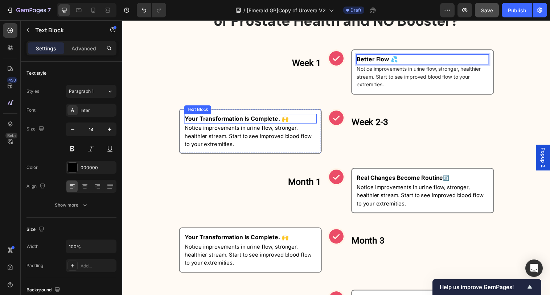
click at [269, 123] on strong "Your Transformation Is Complete. 🙌" at bounding box center [239, 120] width 106 height 7
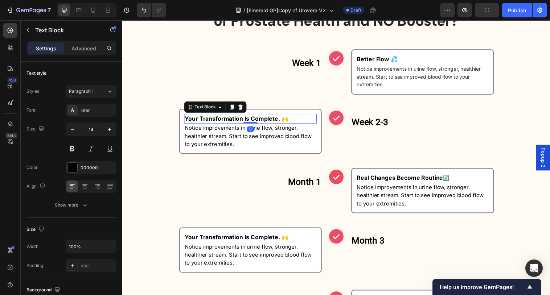
click at [277, 123] on strong "Your Transformation Is Complete. 🙌" at bounding box center [239, 120] width 106 height 7
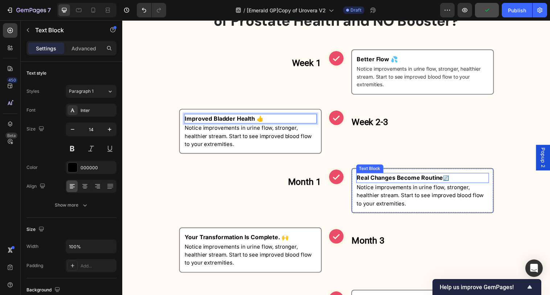
click at [439, 182] on strong "Real Changes Become Routine" at bounding box center [405, 180] width 88 height 7
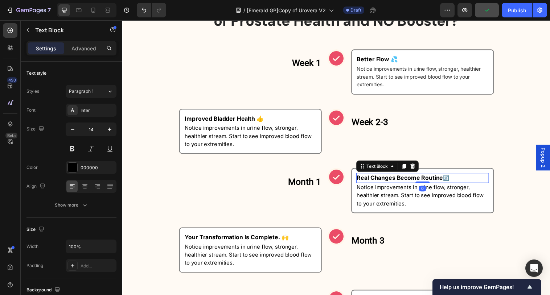
click at [445, 182] on strong "Real Changes Become Routine" at bounding box center [405, 180] width 88 height 7
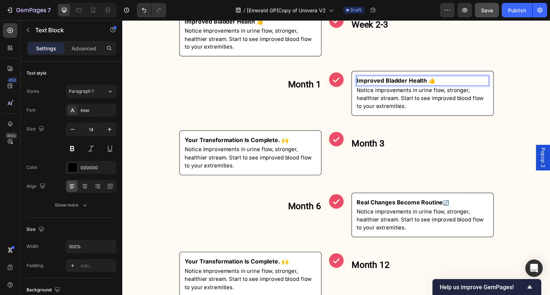
scroll to position [592, 0]
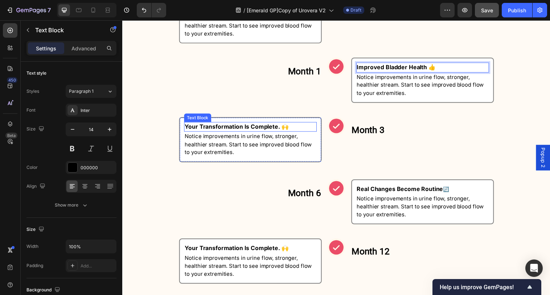
click at [273, 132] on strong "Your Transformation Is Complete. 🙌" at bounding box center [239, 128] width 106 height 7
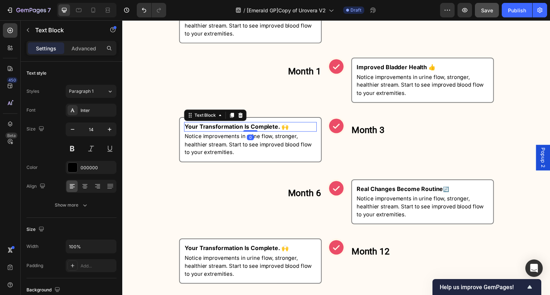
click at [285, 132] on strong "Your Transformation Is Complete. 🙌" at bounding box center [239, 128] width 106 height 7
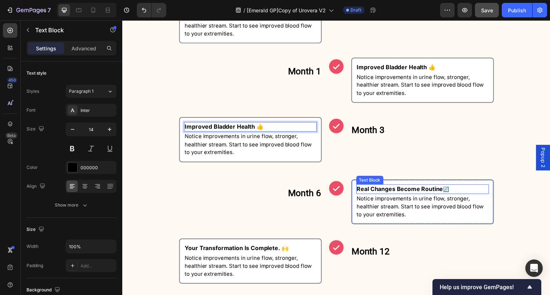
click at [397, 193] on strong "Real Changes Become Routine" at bounding box center [405, 192] width 88 height 7
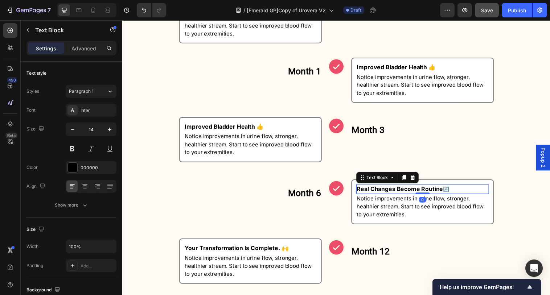
click at [400, 194] on strong "Real Changes Become Routine" at bounding box center [405, 192] width 88 height 7
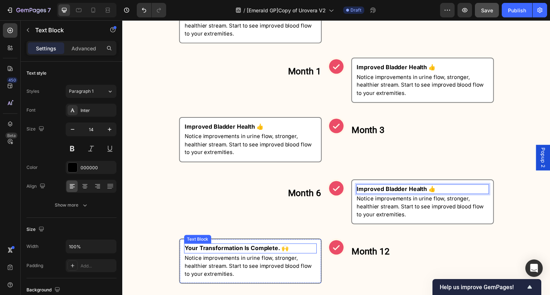
click at [285, 251] on strong "Your Transformation Is Complete. 🙌" at bounding box center [239, 252] width 106 height 7
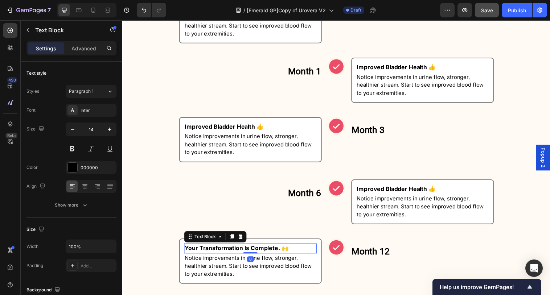
click at [288, 251] on strong "Your Transformation Is Complete. 🙌" at bounding box center [239, 252] width 106 height 7
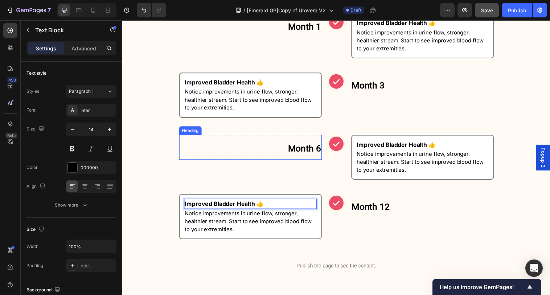
scroll to position [649, 0]
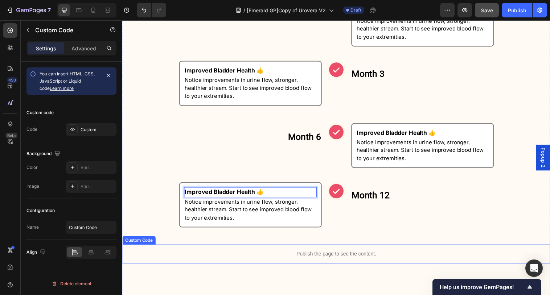
click at [343, 262] on p "Publish the page to see the content." at bounding box center [340, 259] width 436 height 8
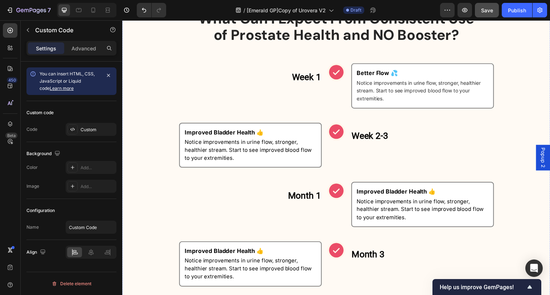
scroll to position [356, 0]
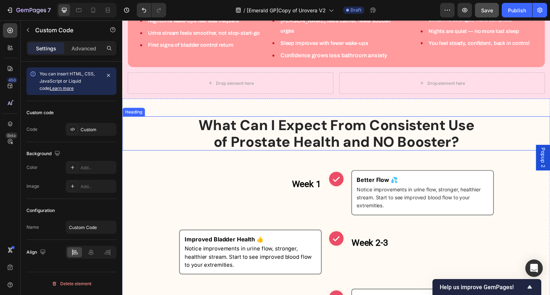
click at [161, 126] on h2 "What Can I Expect From Consistent Use of Prostate Health and NO Booster?" at bounding box center [340, 135] width 436 height 35
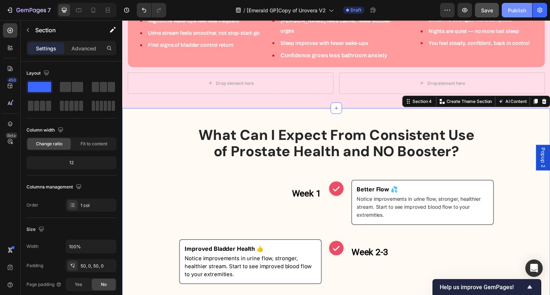
click at [524, 12] on div "Publish" at bounding box center [517, 11] width 18 height 8
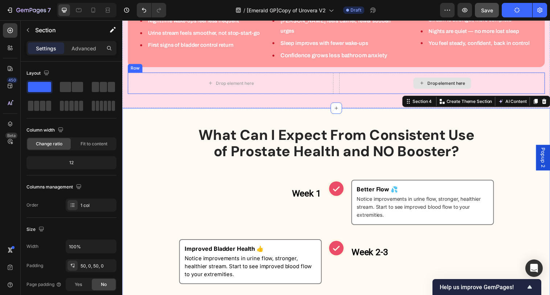
click at [343, 77] on div "Drop element here" at bounding box center [447, 85] width 209 height 22
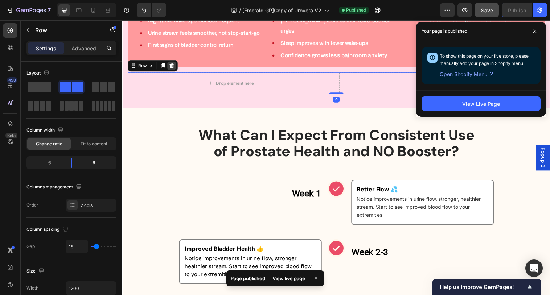
click at [175, 64] on icon at bounding box center [173, 67] width 6 height 6
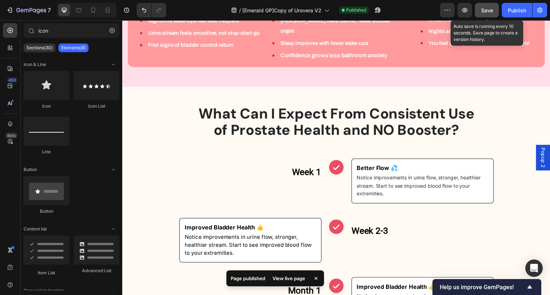
click at [493, 12] on span "Save" at bounding box center [487, 10] width 12 height 6
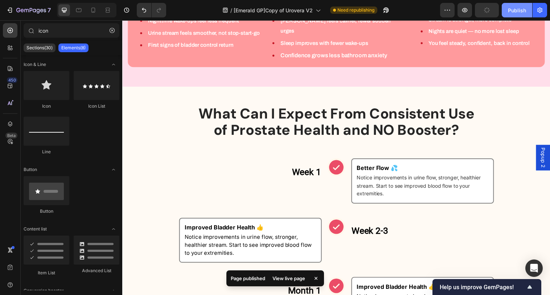
click at [511, 8] on div "Publish" at bounding box center [517, 11] width 18 height 8
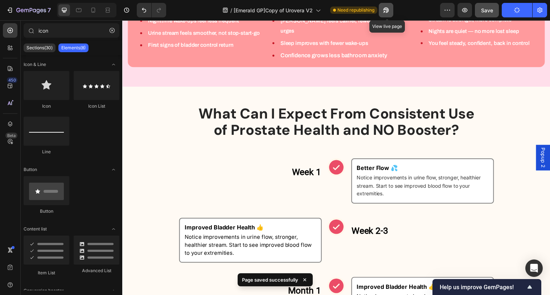
click at [388, 12] on icon "button" at bounding box center [386, 10] width 5 height 5
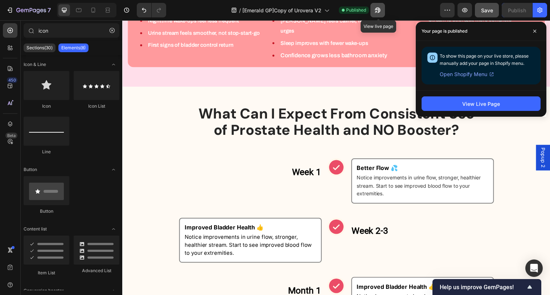
click at [382, 9] on icon "button" at bounding box center [377, 10] width 7 height 7
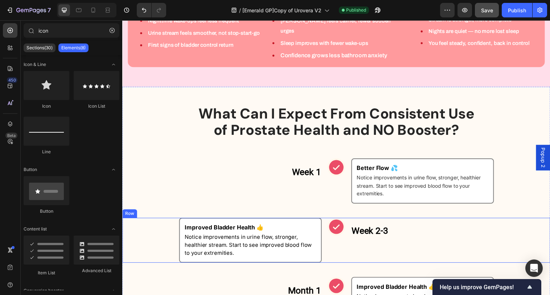
scroll to position [424, 0]
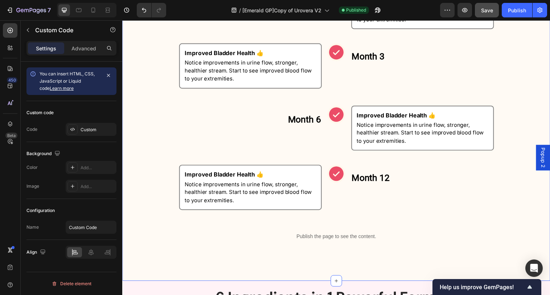
click at [333, 237] on p "Publish the page to see the content." at bounding box center [340, 241] width 436 height 8
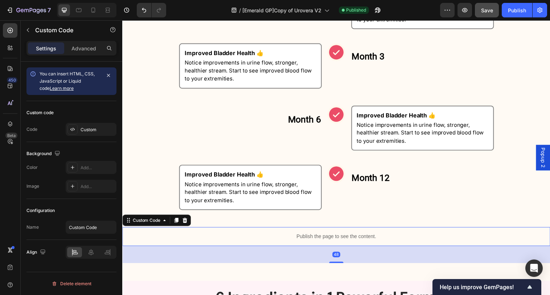
scroll to position [661, 0]
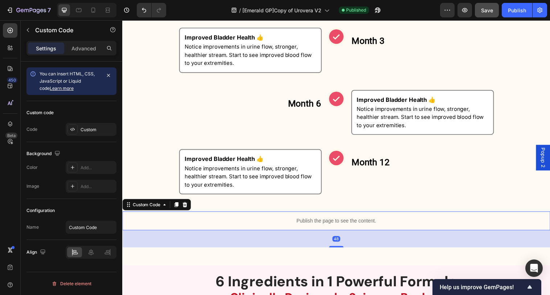
click at [333, 223] on p "Publish the page to see the content." at bounding box center [340, 225] width 436 height 8
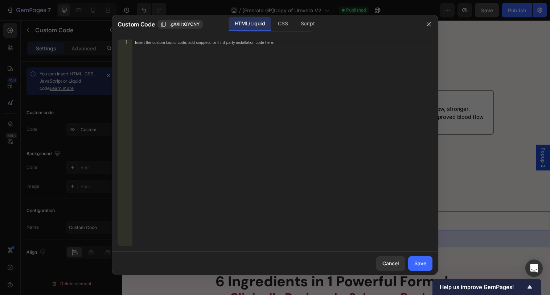
click at [296, 31] on div "HTML/Liquid CSS Script" at bounding box center [274, 24] width 77 height 15
click at [291, 30] on div "CSS" at bounding box center [282, 24] width 21 height 15
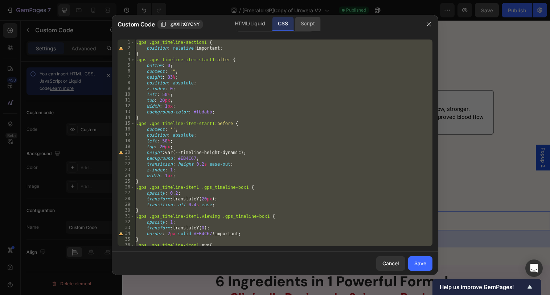
click at [307, 22] on div "Script" at bounding box center [307, 24] width 25 height 15
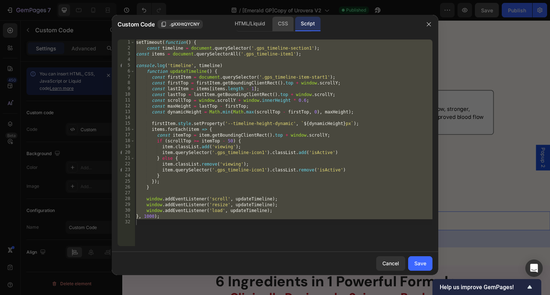
click at [285, 29] on div "CSS" at bounding box center [282, 24] width 21 height 15
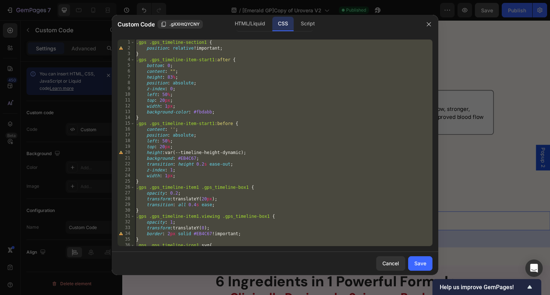
click at [317, 178] on div ".gps .gps_timeline-section1 { position : relative !important ; } .gps .gps_time…" at bounding box center [284, 149] width 298 height 219
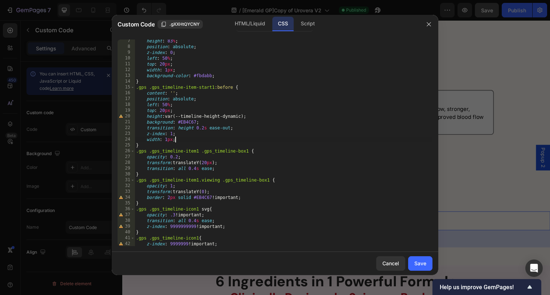
scroll to position [37, 0]
click at [178, 156] on div "height : 83 % ; position : absolute ; z-index : 0 ; left : 50 % ; top : 20 px ;…" at bounding box center [284, 147] width 298 height 219
click at [176, 213] on div "height : 83 % ; position : absolute ; z-index : 0 ; left : 50 % ; top : 20 px ;…" at bounding box center [284, 147] width 298 height 219
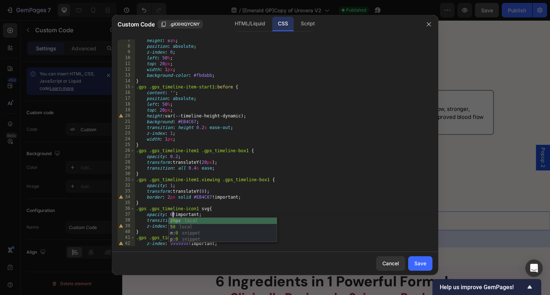
scroll to position [0, 3]
click at [335, 212] on div "height : 83 % ; position : absolute ; z-index : 0 ; left : 50 % ; top : 20 px ;…" at bounding box center [284, 147] width 298 height 219
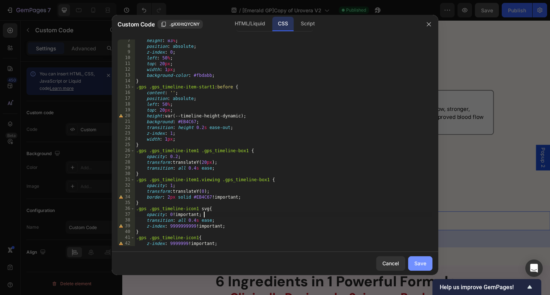
type textarea "opacity: 0 !important;"
click at [418, 266] on div "Save" at bounding box center [421, 264] width 12 height 8
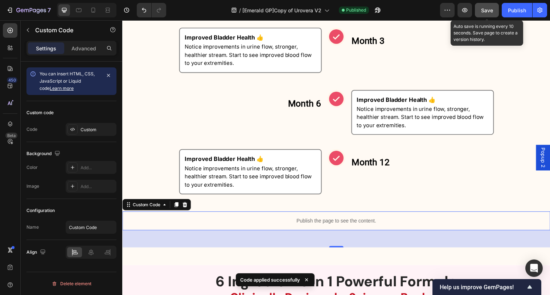
click at [481, 13] on button "Save" at bounding box center [487, 10] width 24 height 15
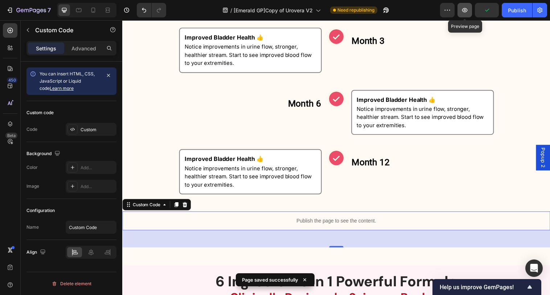
click at [466, 10] on icon "button" at bounding box center [465, 10] width 2 height 2
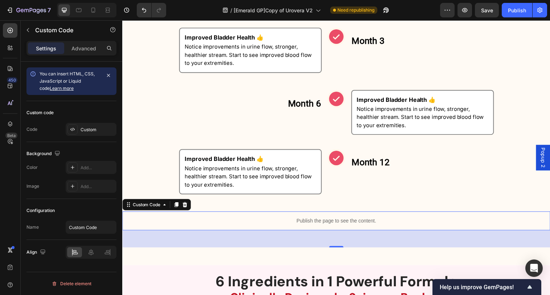
click at [362, 225] on p "Publish the page to see the content." at bounding box center [340, 225] width 436 height 8
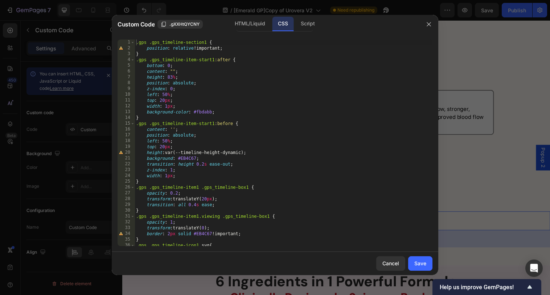
scroll to position [0, 0]
click at [309, 26] on div "Script" at bounding box center [307, 24] width 25 height 15
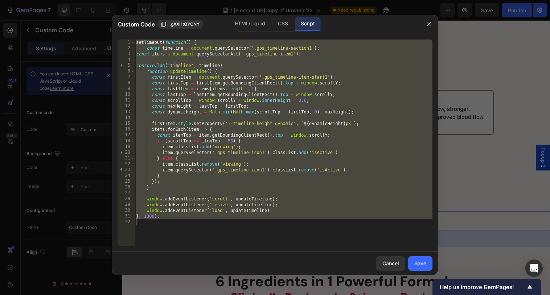
type textarea "}, 1000);"
click at [321, 194] on div "setTimeout ( function ( ) { const timeline = document . querySelector ( '.gps_t…" at bounding box center [284, 149] width 298 height 219
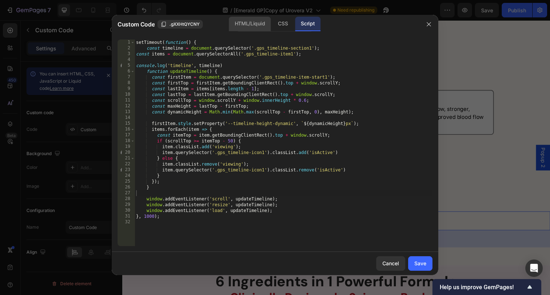
click at [261, 24] on div "HTML/Liquid" at bounding box center [250, 24] width 42 height 15
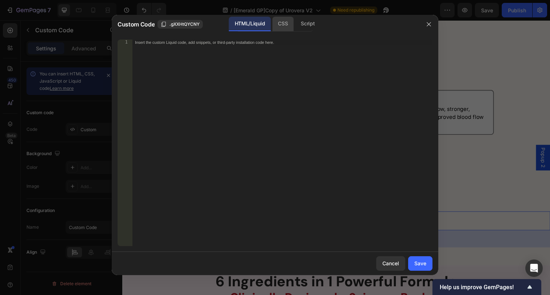
click at [282, 26] on div "CSS" at bounding box center [282, 24] width 21 height 15
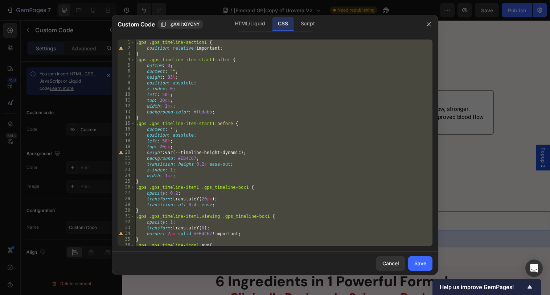
click at [298, 97] on div ".gps .gps_timeline-section1 { position : relative !important ; } .gps .gps_time…" at bounding box center [284, 149] width 298 height 219
type textarea "left: 50%;"
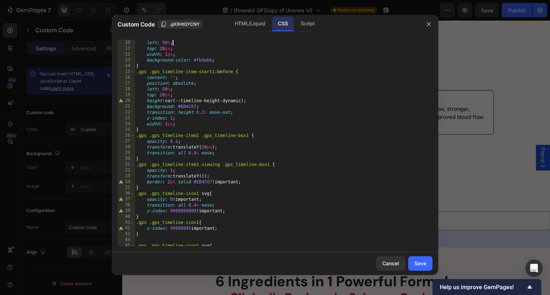
scroll to position [52, 0]
click at [462, 11] on div at bounding box center [275, 147] width 550 height 295
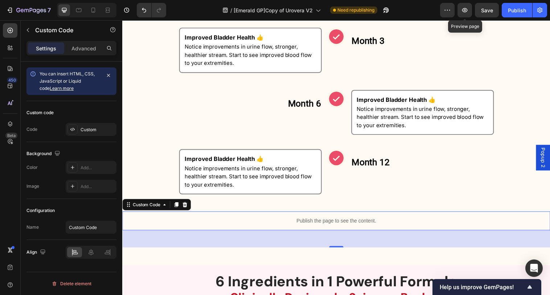
click at [462, 11] on icon "button" at bounding box center [464, 10] width 7 height 7
